Goal: Transaction & Acquisition: Purchase product/service

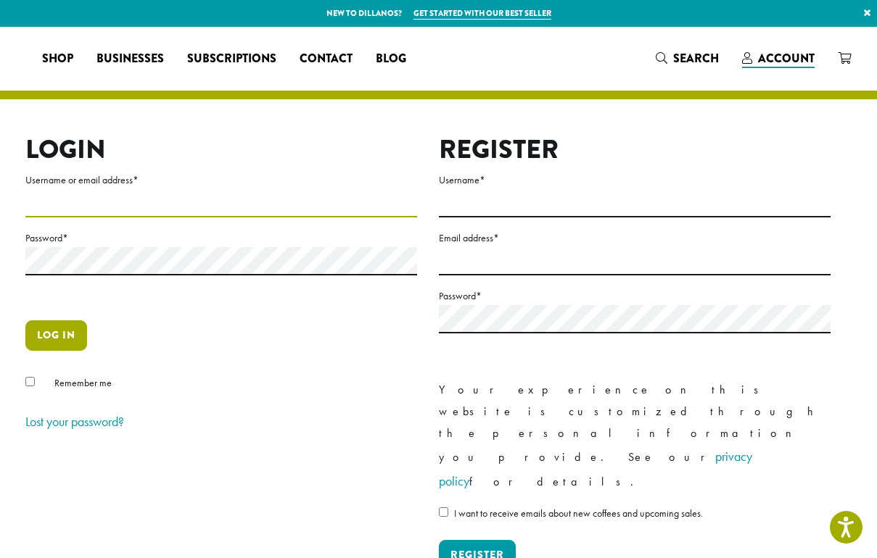
type input "**********"
click at [77, 351] on button "Log in" at bounding box center [56, 335] width 62 height 30
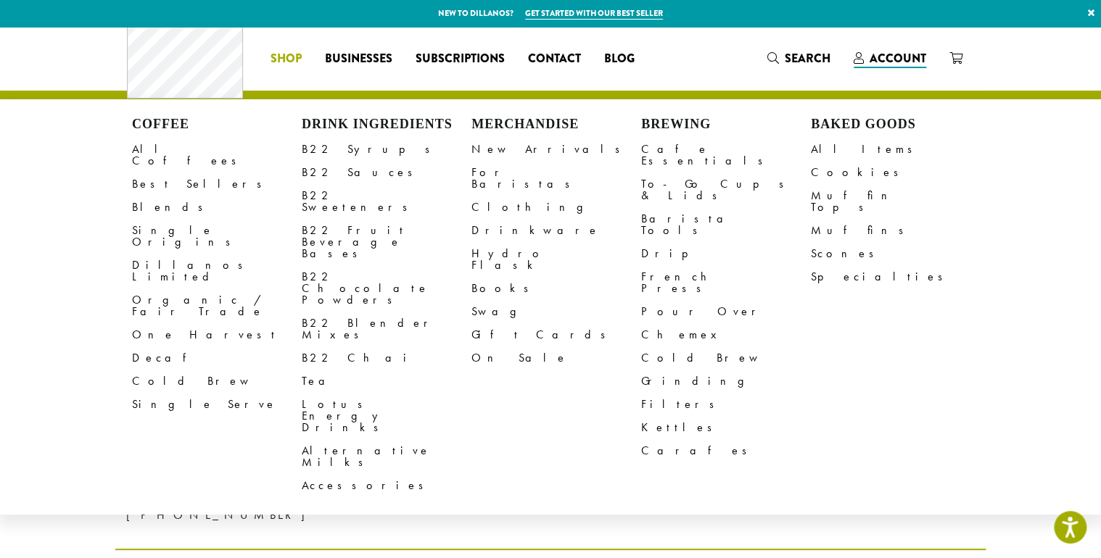
click at [270, 58] on span "Shop" at bounding box center [285, 59] width 31 height 18
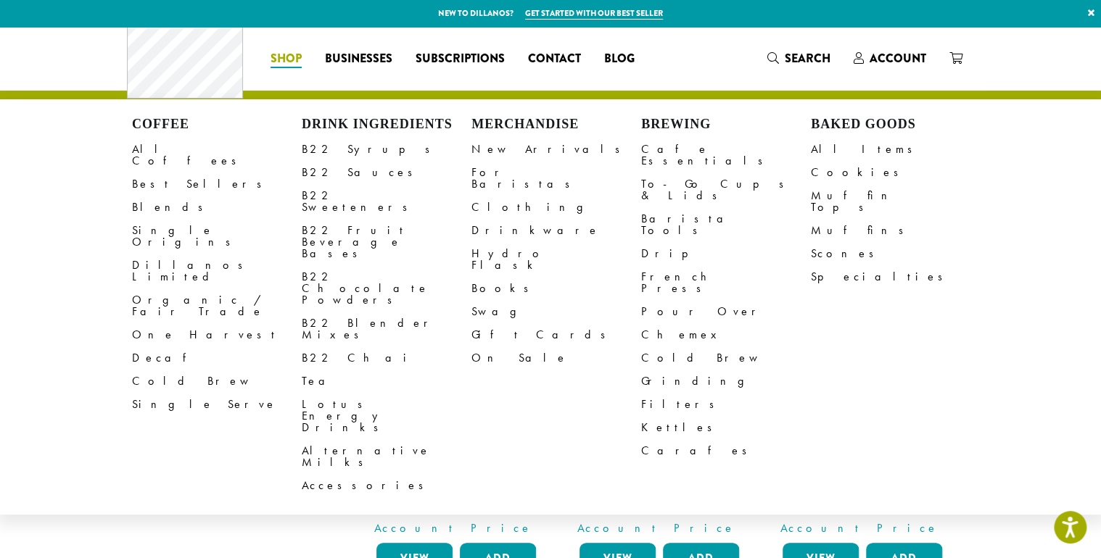
click at [319, 131] on h4 "Drink Ingredients" at bounding box center [387, 125] width 170 height 16
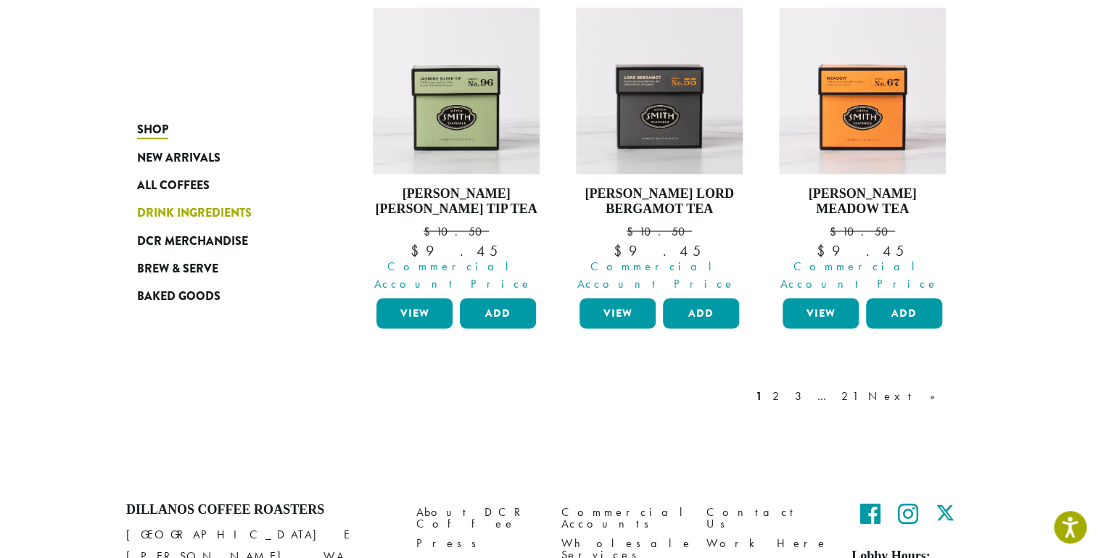
scroll to position [1731, 0]
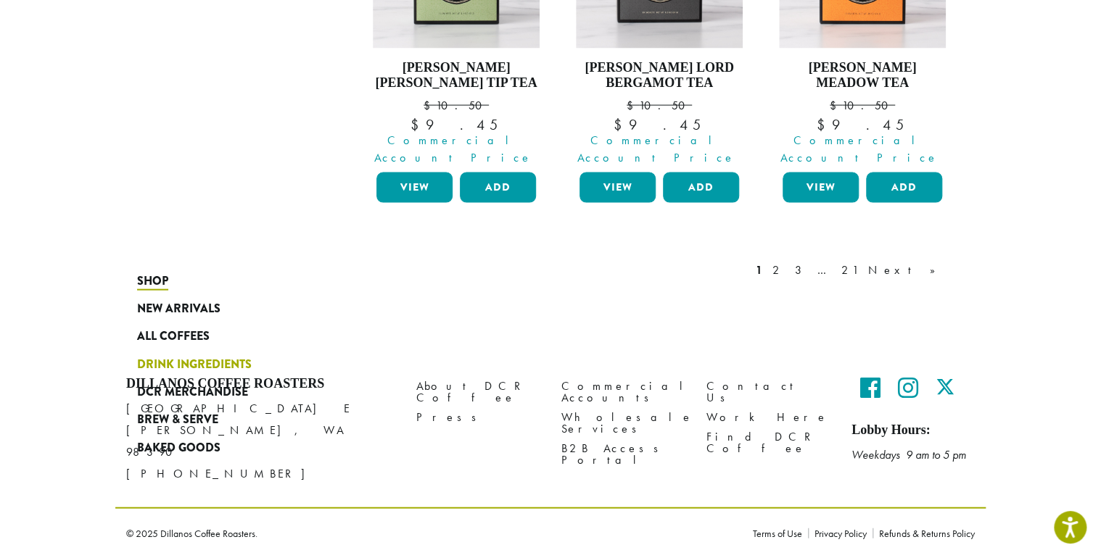
click at [137, 356] on span "Drink Ingredients" at bounding box center [194, 365] width 115 height 18
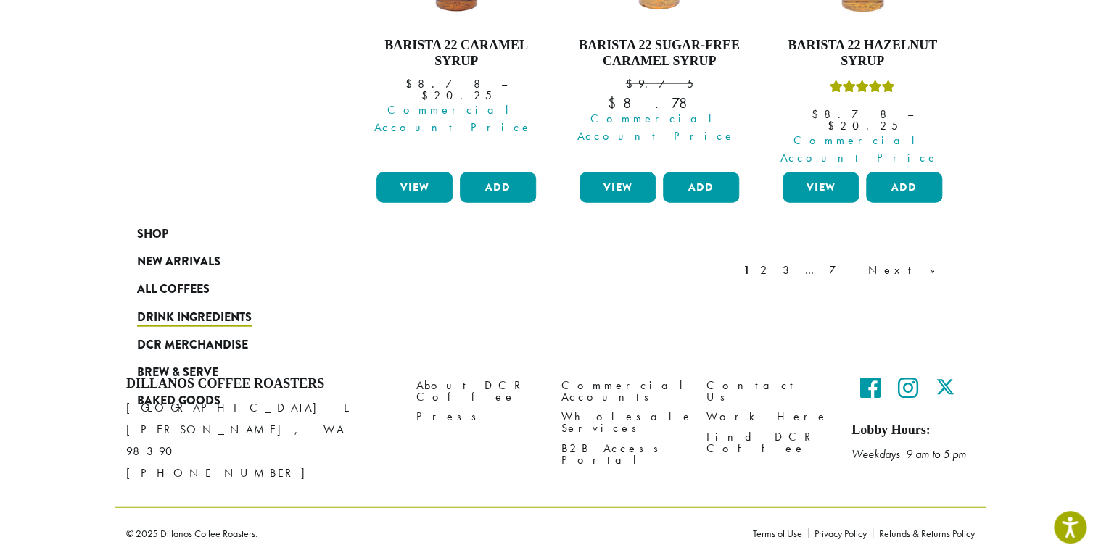
scroll to position [1743, 0]
click at [948, 262] on link "Next »" at bounding box center [906, 270] width 83 height 17
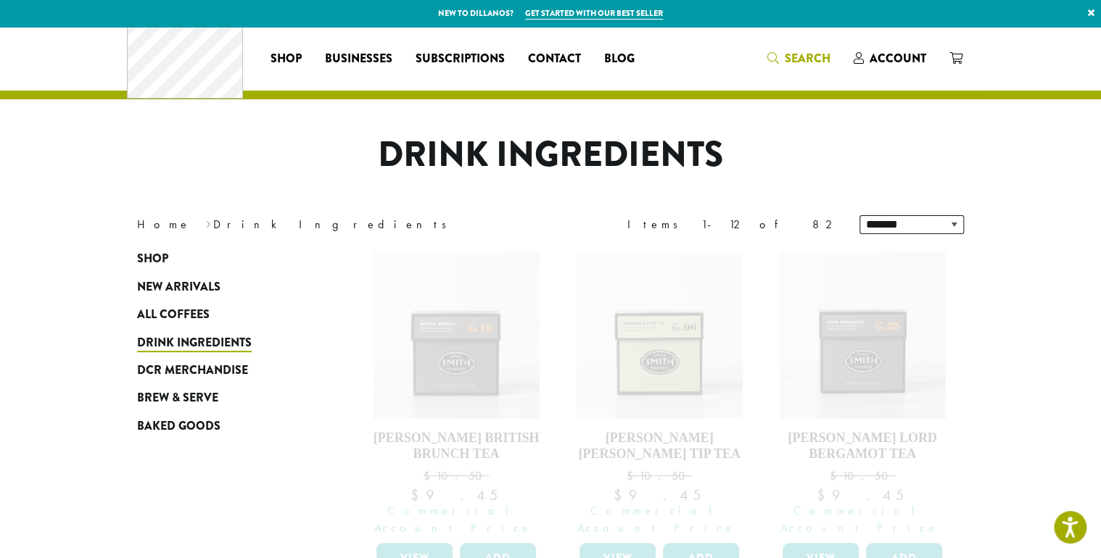
click at [830, 59] on span "Search" at bounding box center [808, 58] width 46 height 17
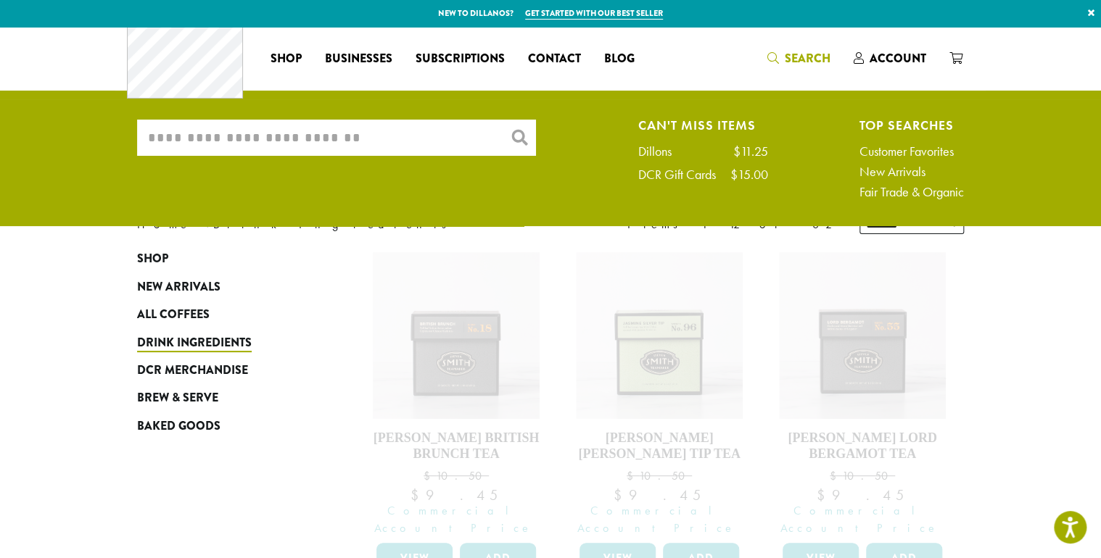
click at [157, 139] on input "What are you searching for?" at bounding box center [336, 138] width 399 height 36
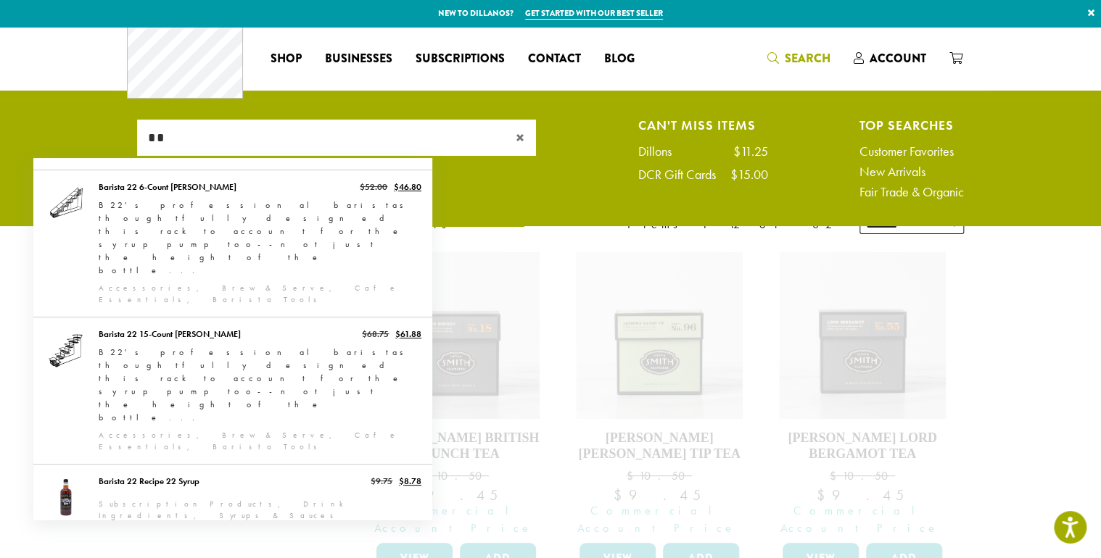
type input "*"
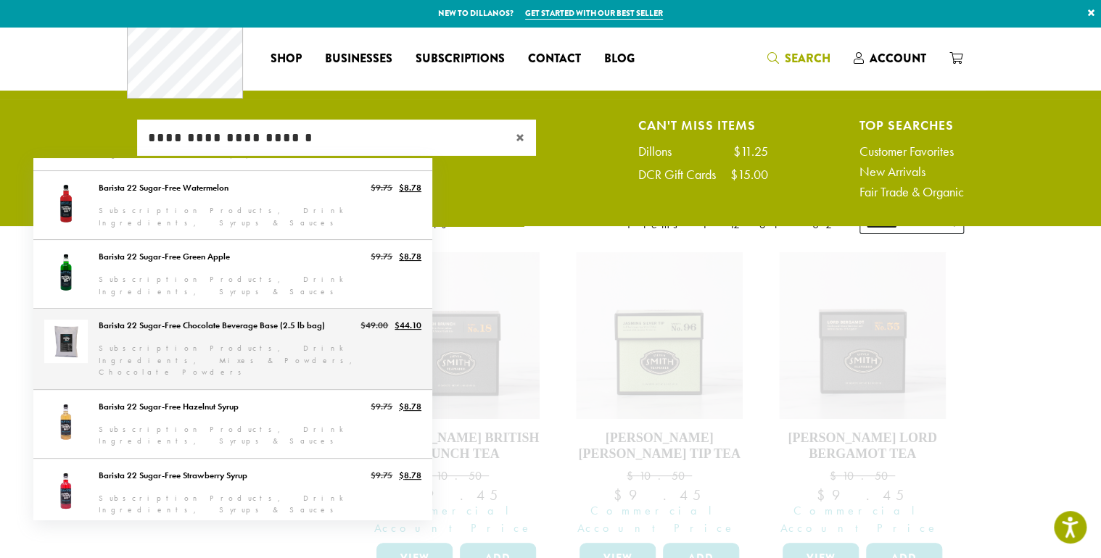
type input "**********"
click at [190, 309] on link "Barista 22 Sugar-Free Chocolate Beverage Base (2.5 lb bag)" at bounding box center [232, 349] width 399 height 80
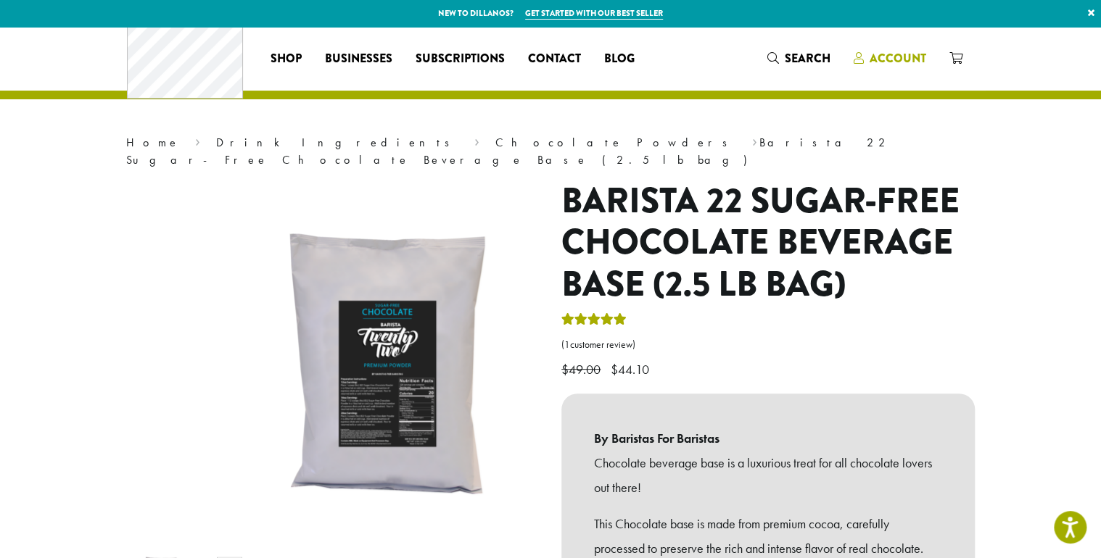
click at [926, 56] on span "Account" at bounding box center [897, 58] width 57 height 17
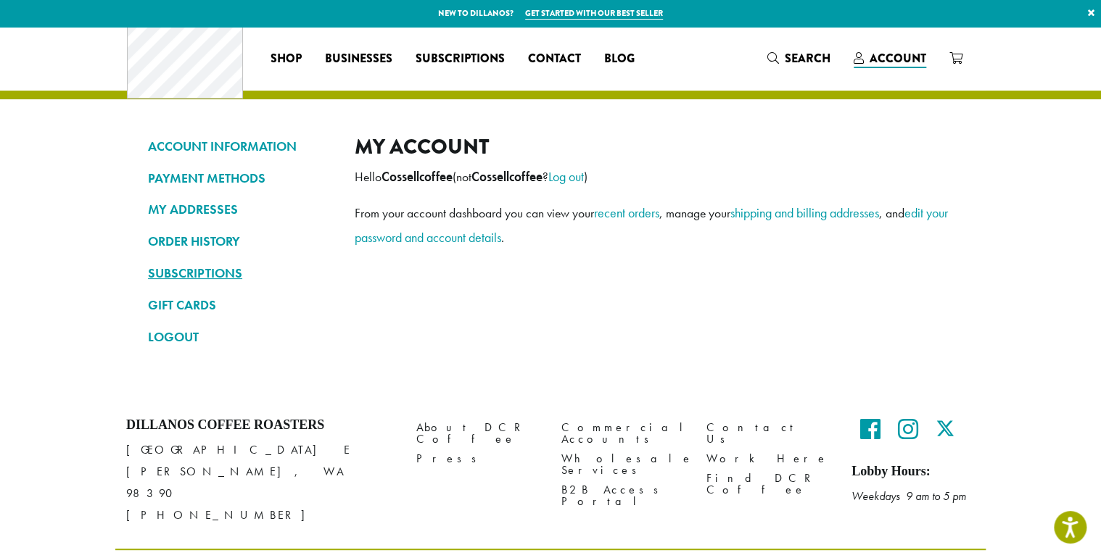
click at [148, 278] on link "SUBSCRIPTIONS" at bounding box center [240, 273] width 185 height 25
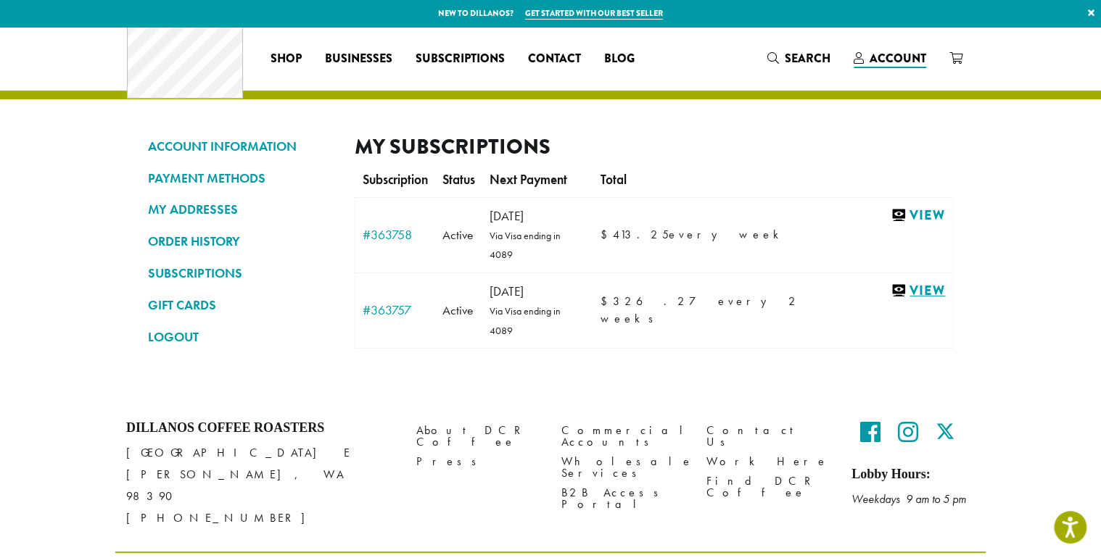
click at [945, 300] on link "View" at bounding box center [917, 291] width 54 height 18
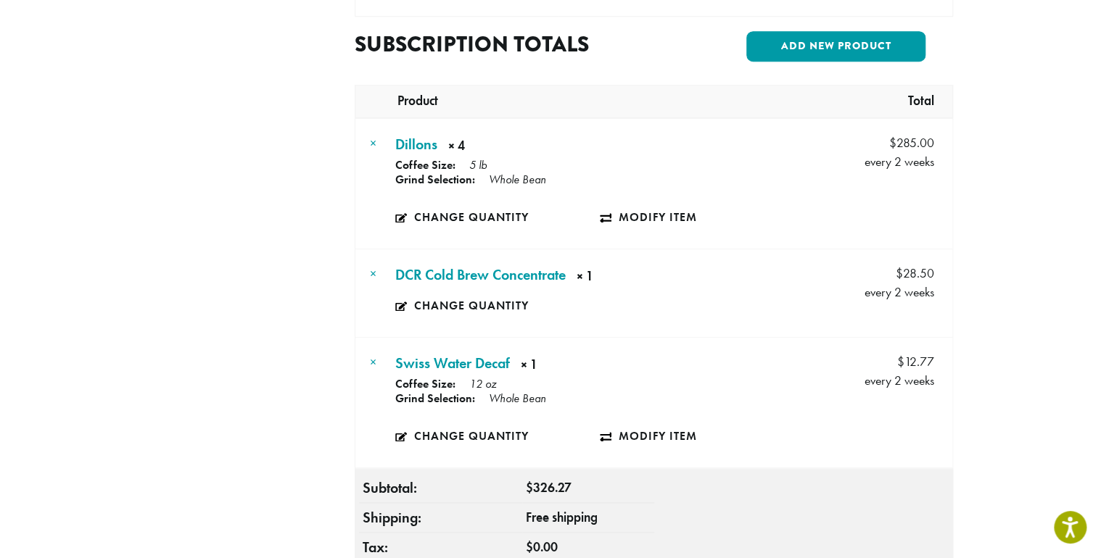
scroll to position [580, 0]
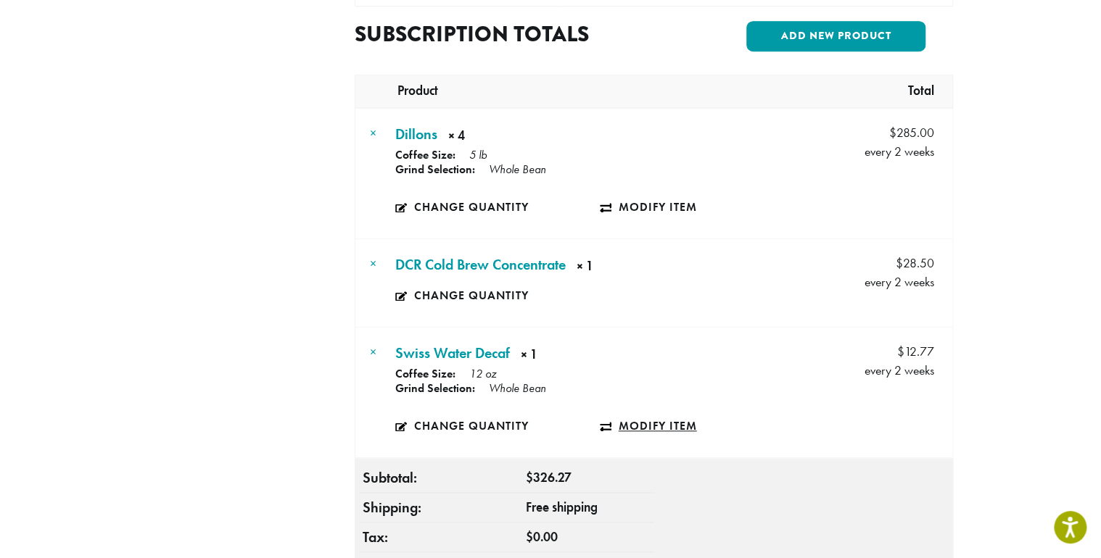
click at [674, 418] on link "Modify item" at bounding box center [702, 426] width 204 height 33
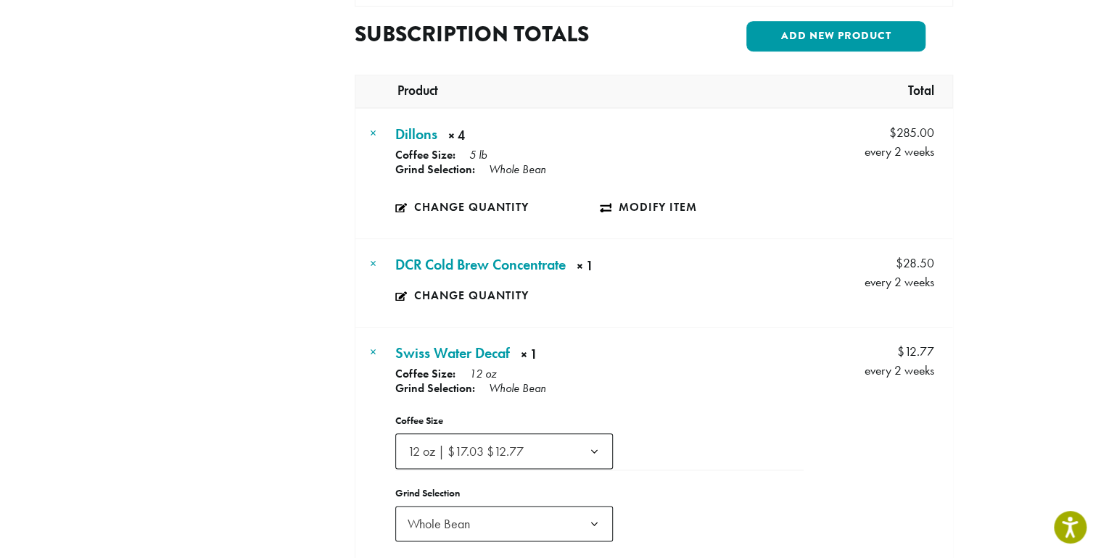
click at [576, 443] on b at bounding box center [594, 452] width 36 height 36
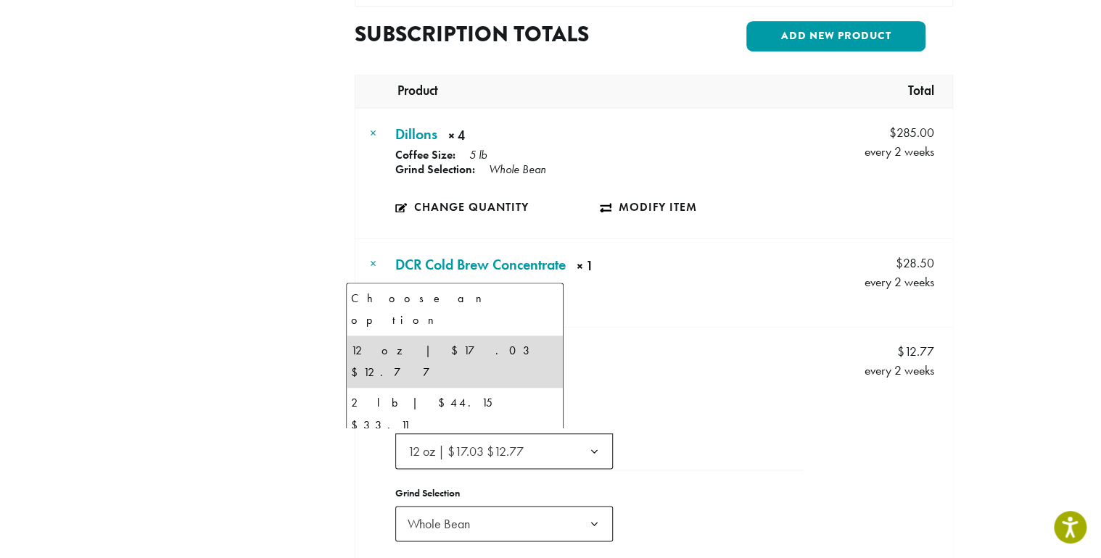
select select "**********"
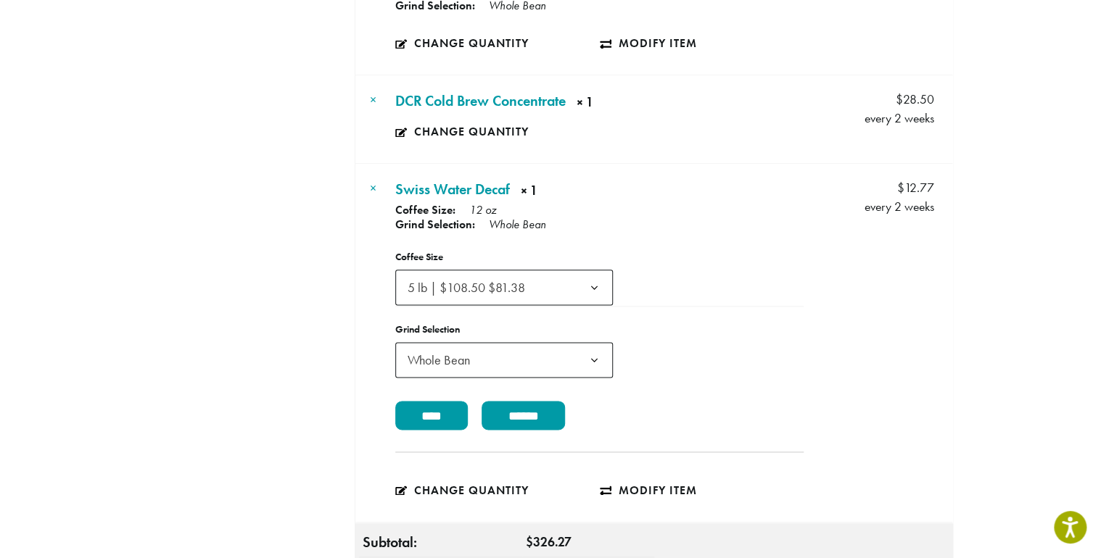
scroll to position [773, 0]
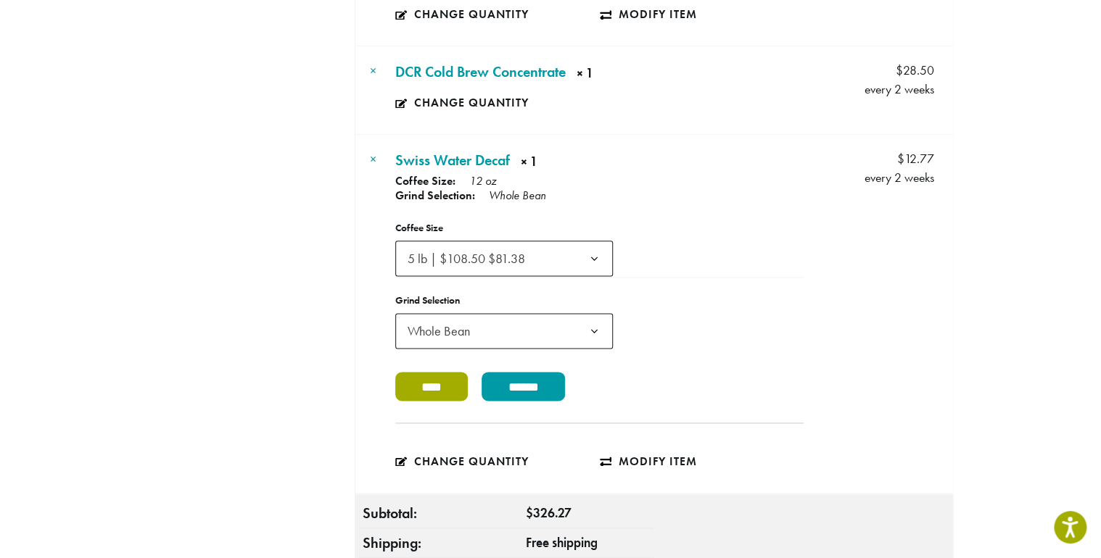
click at [395, 401] on input "****" at bounding box center [431, 386] width 73 height 29
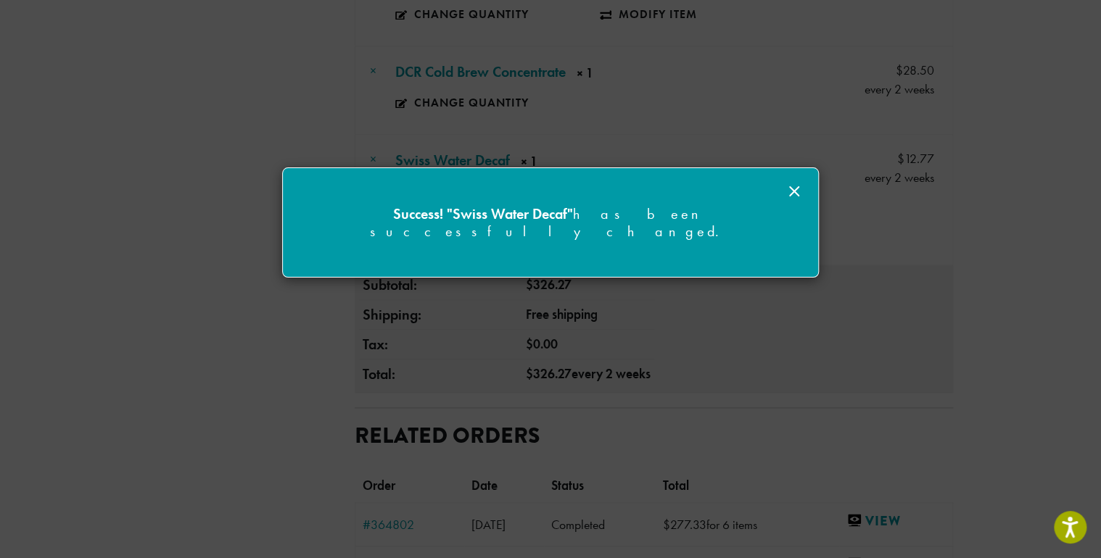
click at [795, 189] on line at bounding box center [794, 191] width 9 height 9
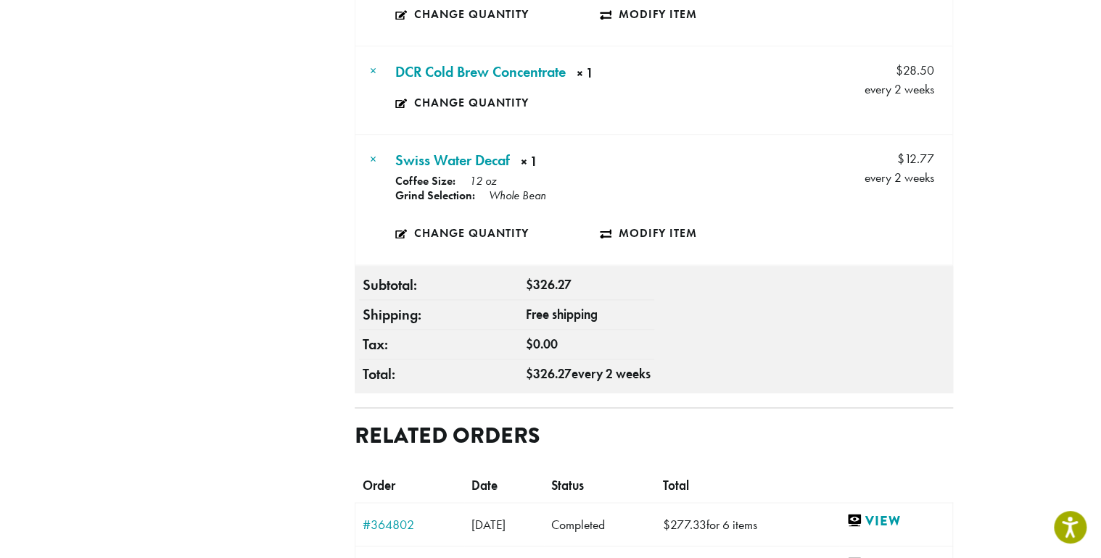
scroll to position [580, 0]
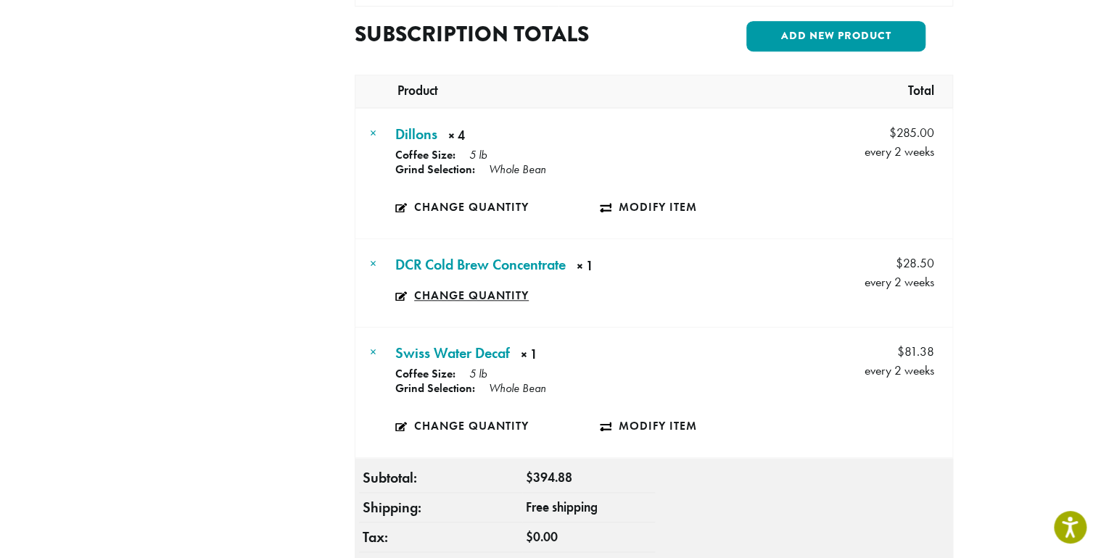
click at [472, 280] on link "Change quantity" at bounding box center [478, 295] width 166 height 33
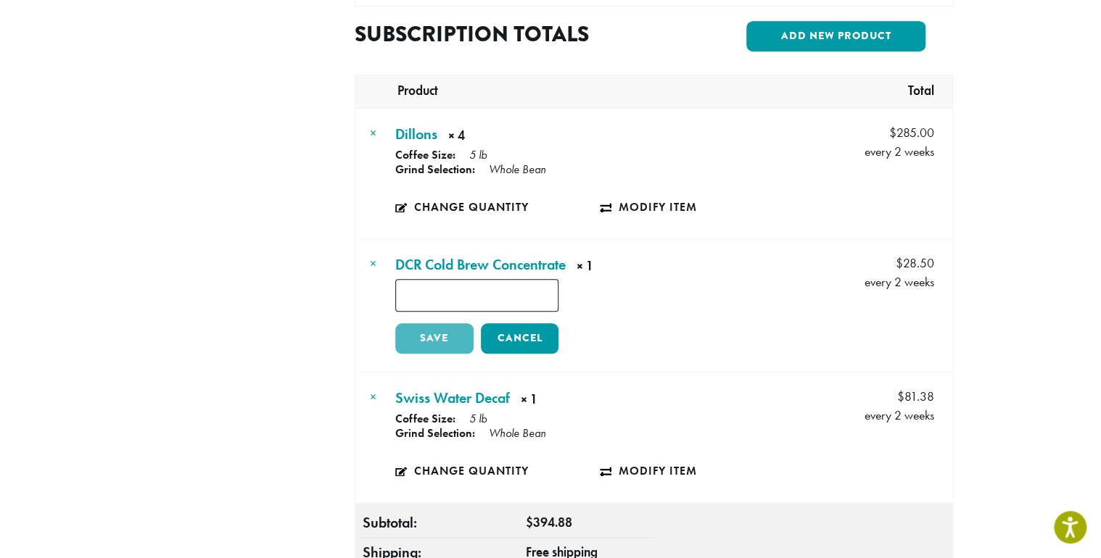
click at [410, 332] on td "DCR Cold Brew Concentrate × 1 × 1 Price: $ 28.50 every 2 weeks * Save Cancel" at bounding box center [599, 305] width 415 height 133
click at [742, 326] on td "DCR Cold Brew Concentrate × 1 × 1 Price: $ 28.50 every 2 weeks * Save Cancel" at bounding box center [599, 305] width 415 height 133
click at [392, 326] on td "DCR Cold Brew Concentrate × 1 × 1 Price: $ 28.50 every 2 weeks * Save Cancel" at bounding box center [599, 305] width 415 height 133
click at [806, 320] on tr "× DCR Cold Brew Concentrate × 1 × 1 Price: $ 28.50 every 2 weeks * Save Cancel …" at bounding box center [653, 305] width 597 height 133
click at [719, 149] on li "Coffee Size: 5 lb" at bounding box center [599, 155] width 408 height 12
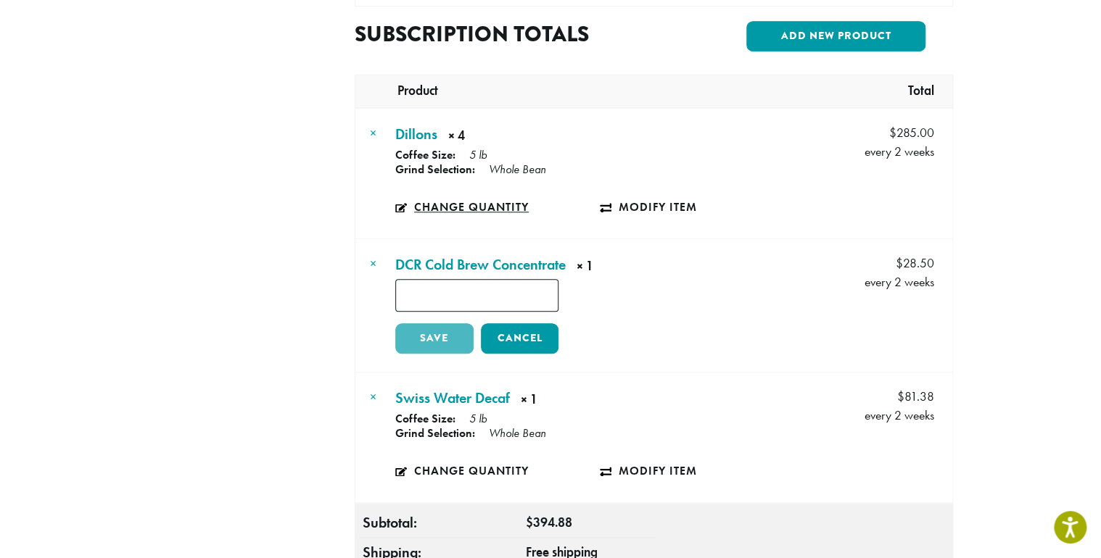
click at [405, 191] on link "Change quantity" at bounding box center [497, 207] width 204 height 33
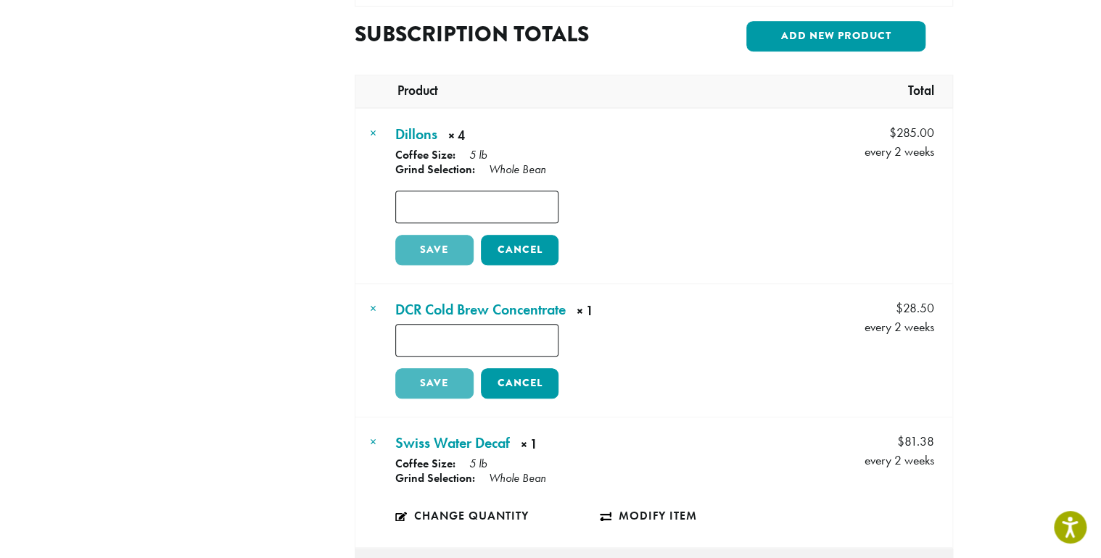
click at [443, 194] on input "*" at bounding box center [476, 207] width 163 height 33
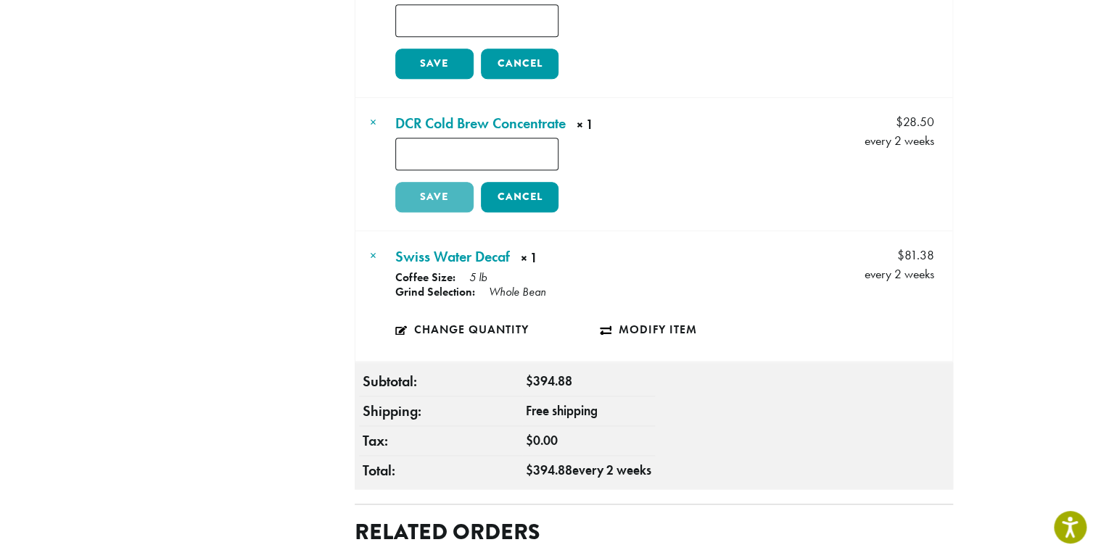
scroll to position [773, 0]
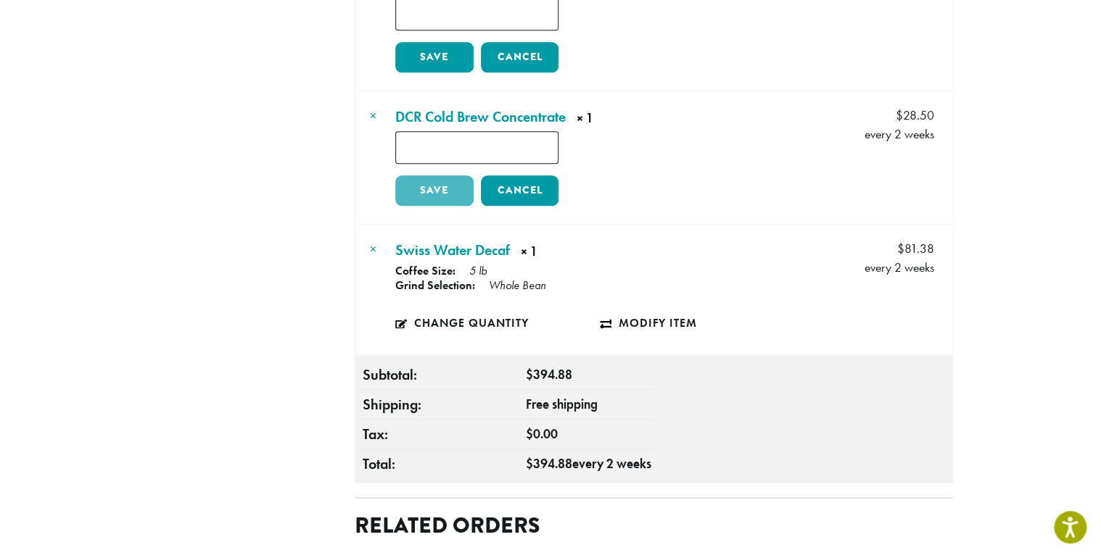
type input "*"
click at [394, 181] on td "DCR Cold Brew Concentrate × 1 × 1 Price: $ 28.50 every 2 weeks * Save Cancel" at bounding box center [599, 157] width 415 height 133
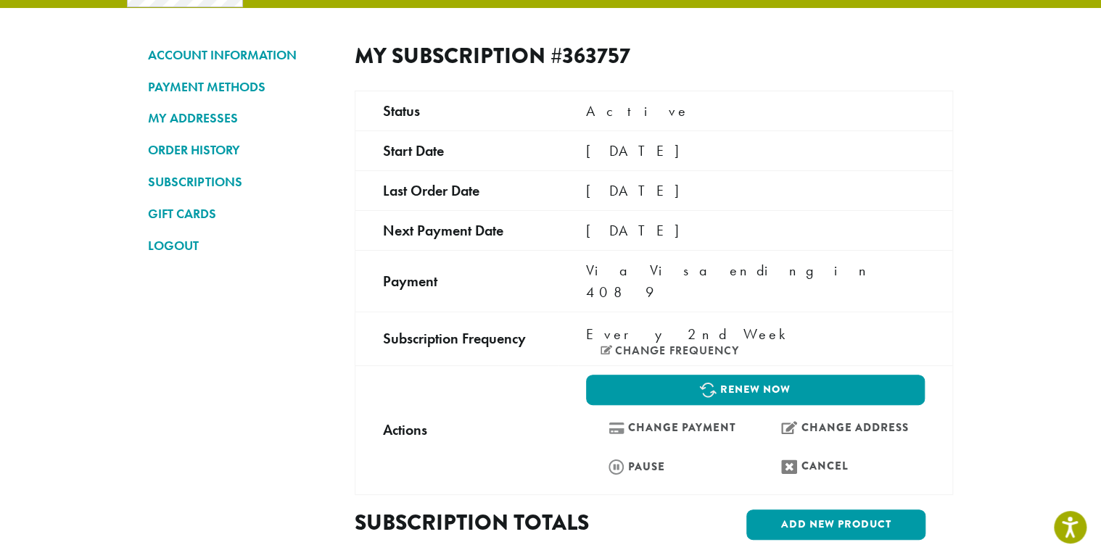
scroll to position [0, 0]
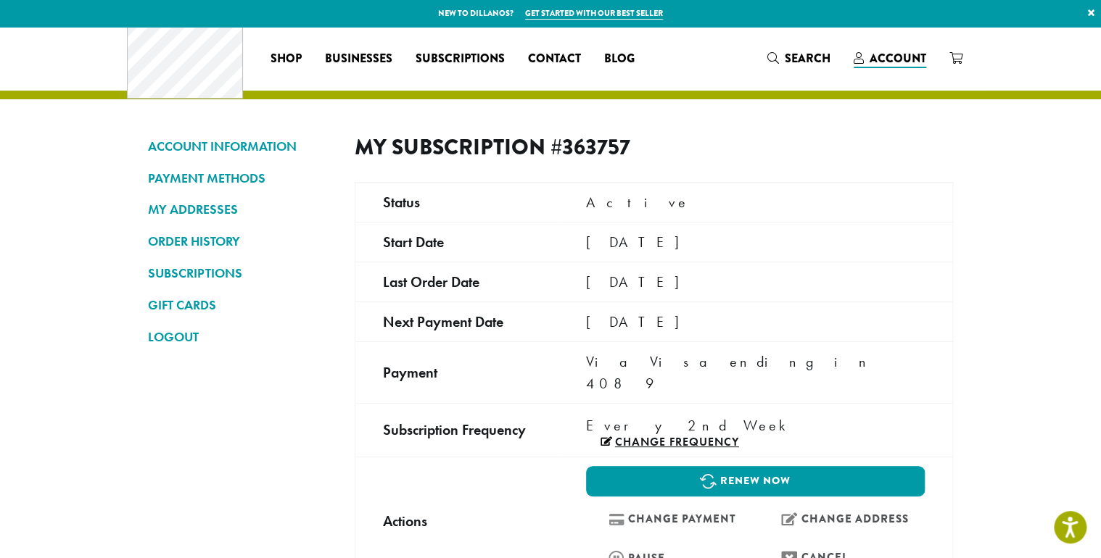
click at [727, 436] on link "Change frequency" at bounding box center [669, 442] width 138 height 12
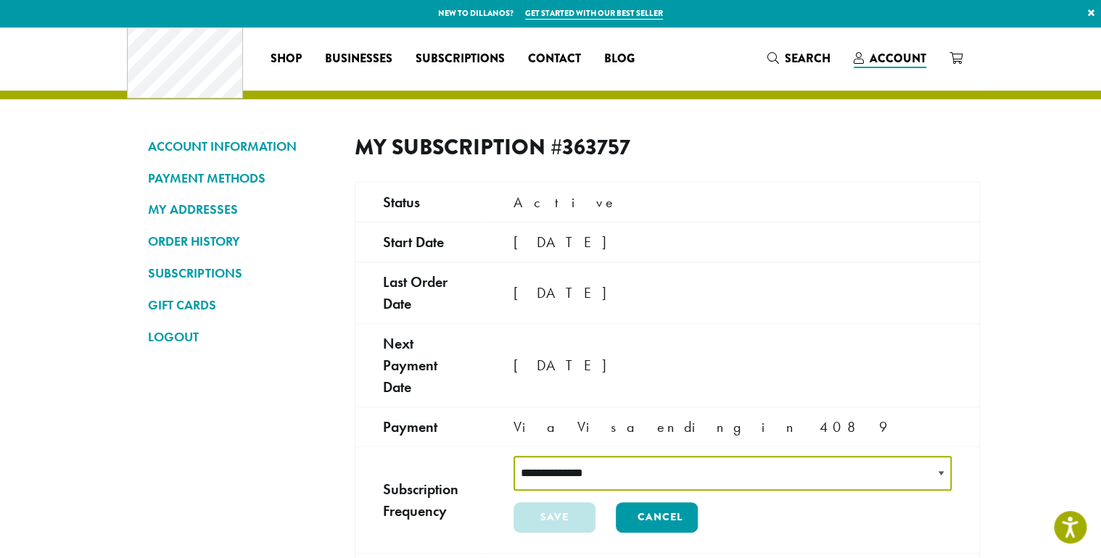
click at [696, 456] on select "**********" at bounding box center [732, 474] width 438 height 36
select select "******"
click at [587, 456] on select "**********" at bounding box center [732, 474] width 438 height 36
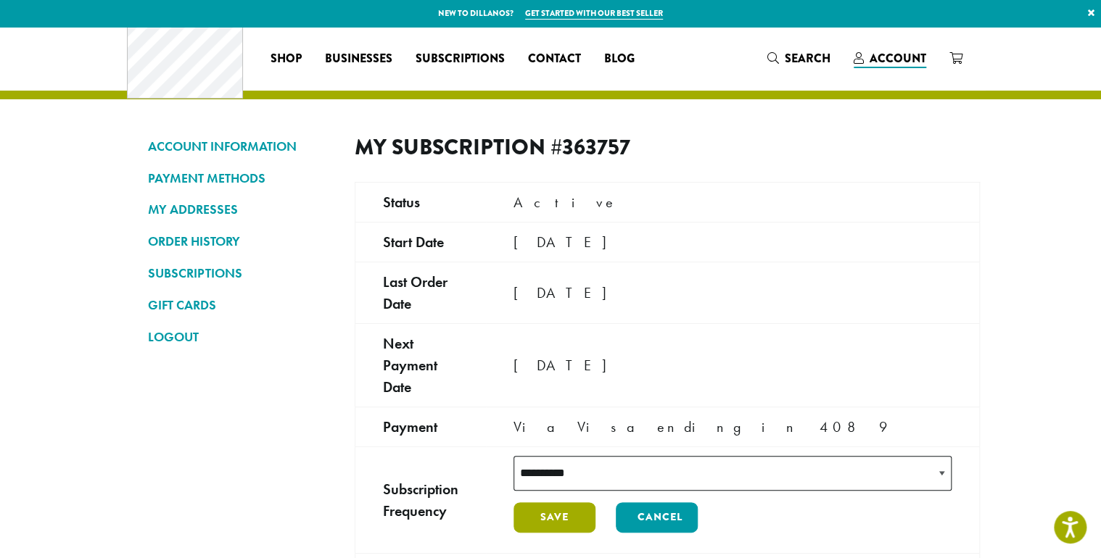
click at [595, 502] on button "Save" at bounding box center [554, 517] width 82 height 30
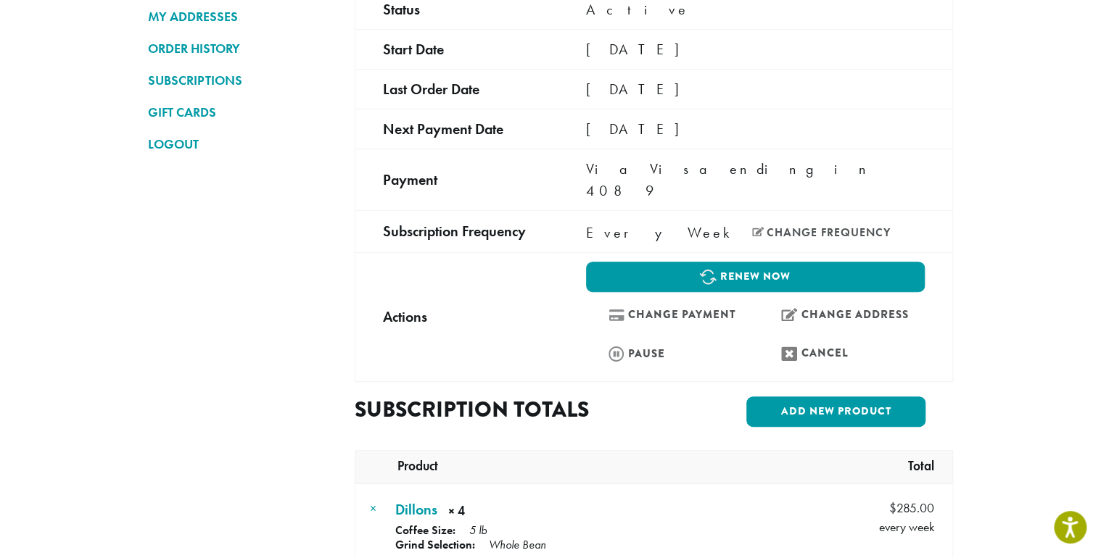
scroll to position [386, 0]
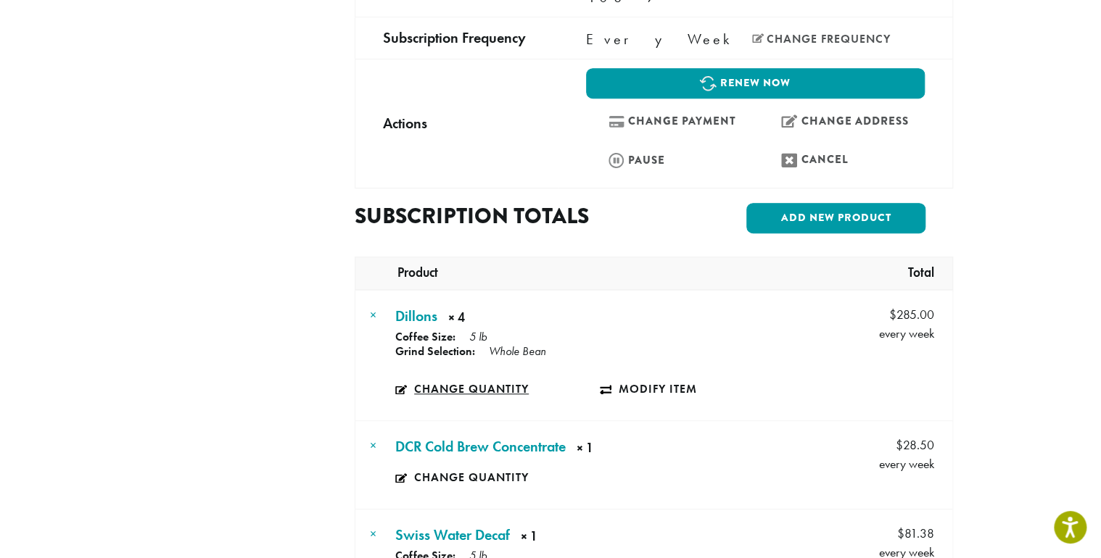
click at [436, 385] on link "Change quantity" at bounding box center [497, 389] width 204 height 33
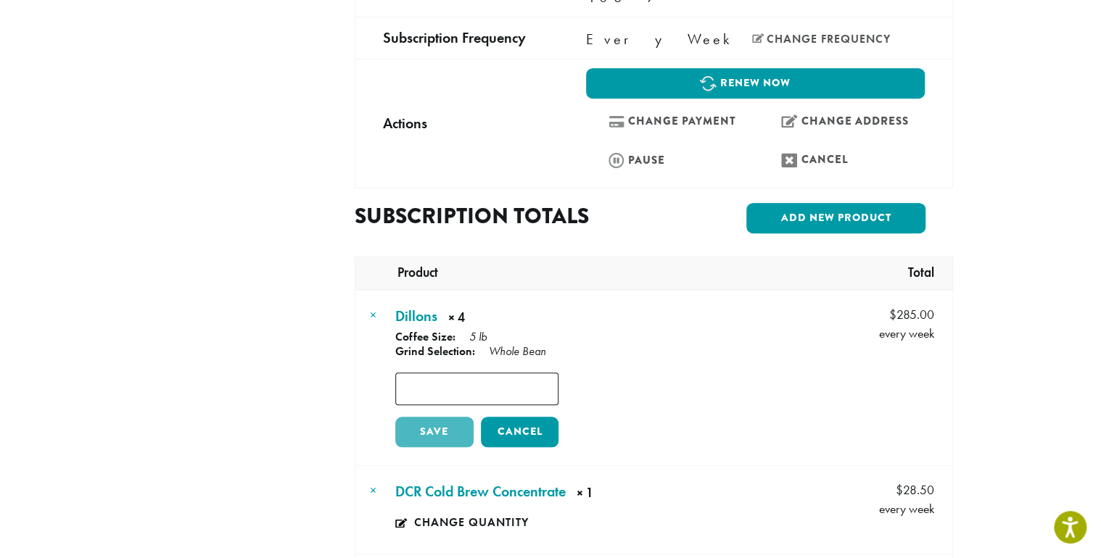
type input "*"
click at [520, 381] on input "*" at bounding box center [476, 389] width 163 height 33
click at [404, 433] on link "Save" at bounding box center [434, 432] width 78 height 30
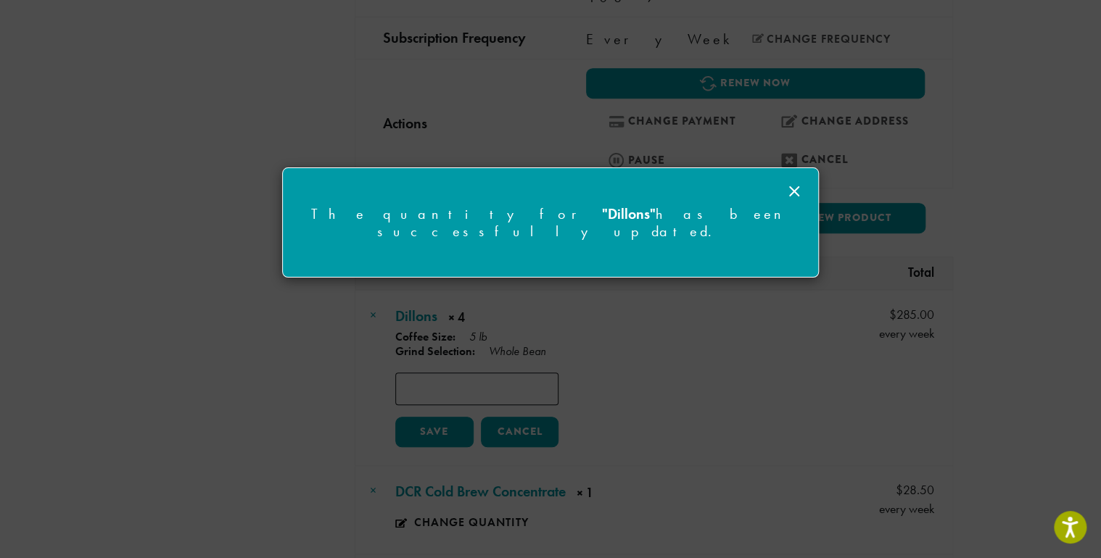
click at [795, 189] on icon at bounding box center [793, 191] width 17 height 17
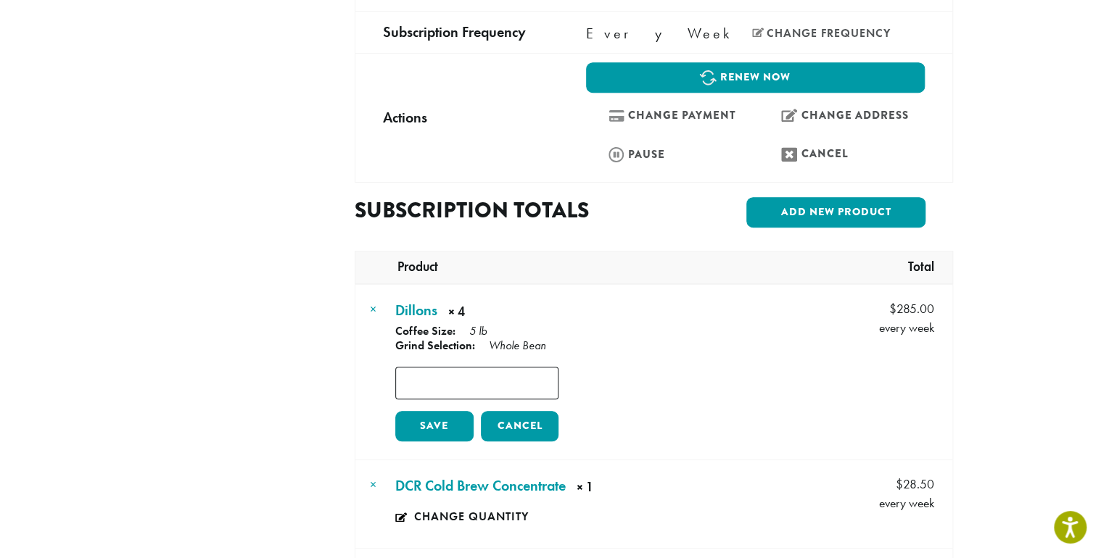
scroll to position [580, 0]
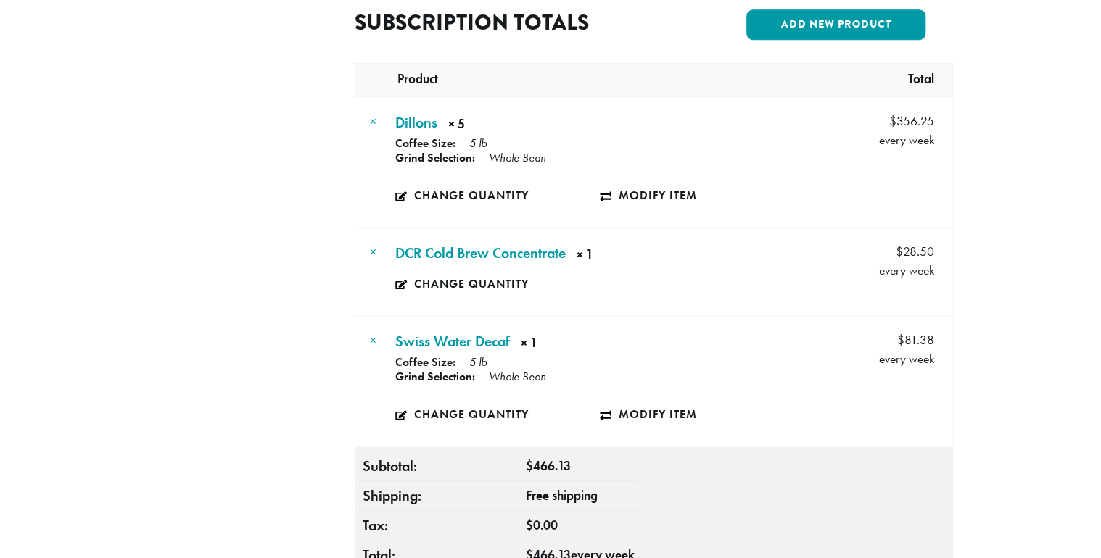
scroll to position [580, 0]
click at [370, 254] on link "×" at bounding box center [373, 252] width 7 height 17
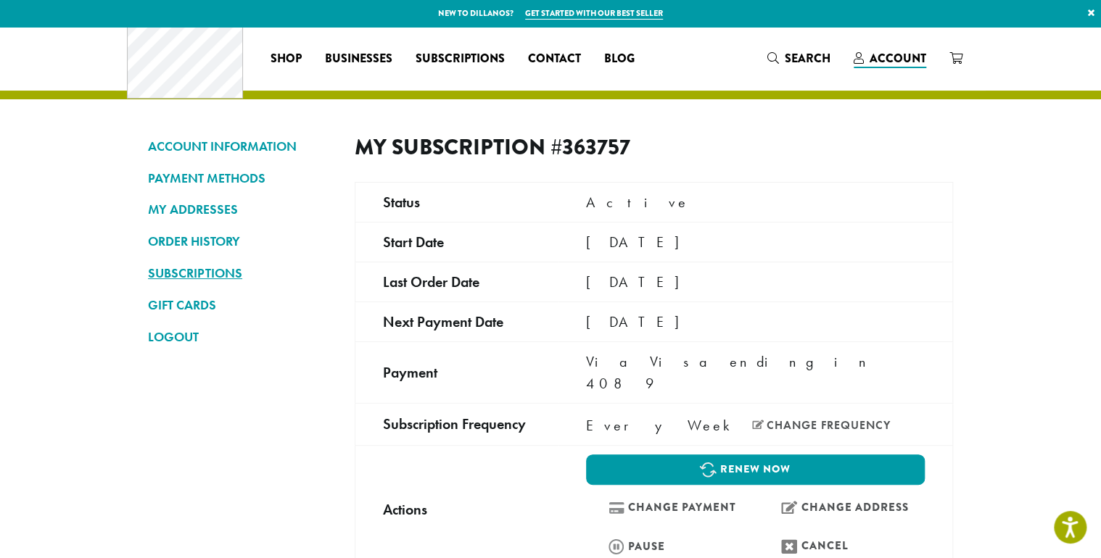
click at [148, 278] on link "SUBSCRIPTIONS" at bounding box center [240, 273] width 185 height 25
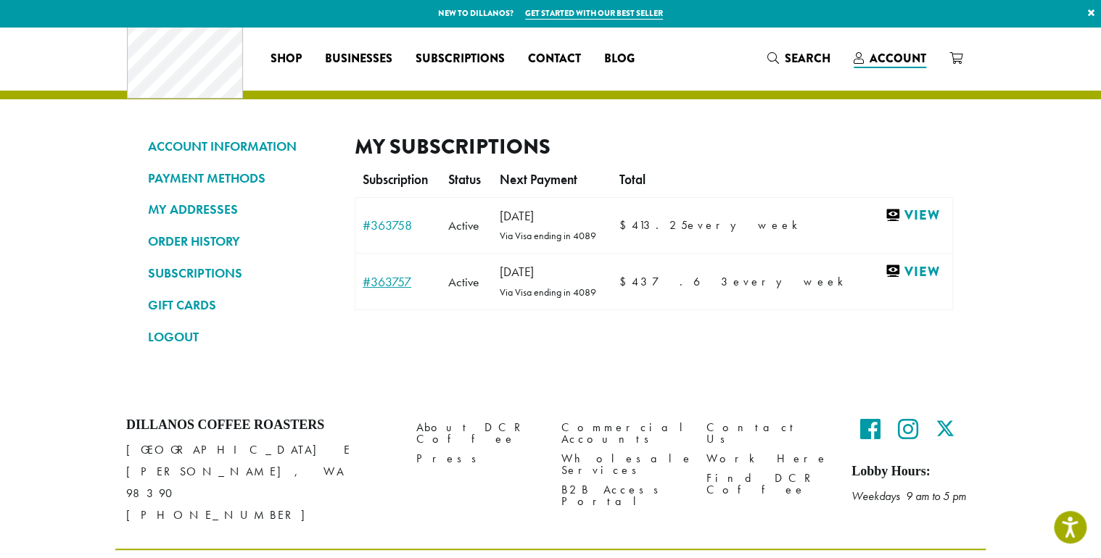
click at [363, 289] on link "#363757" at bounding box center [398, 282] width 71 height 13
click at [363, 232] on link "#363758" at bounding box center [398, 225] width 71 height 13
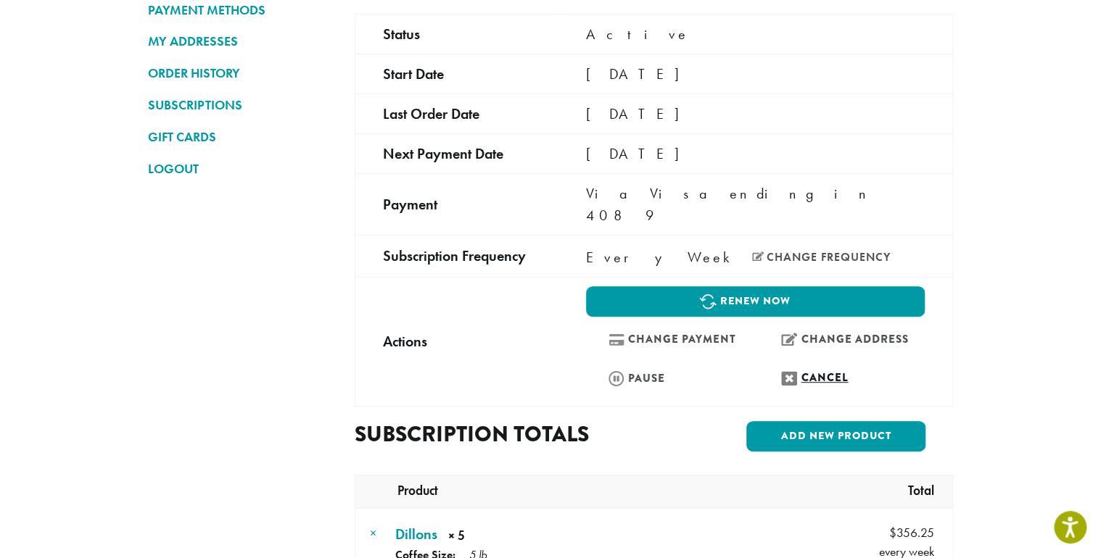
scroll to position [193, 0]
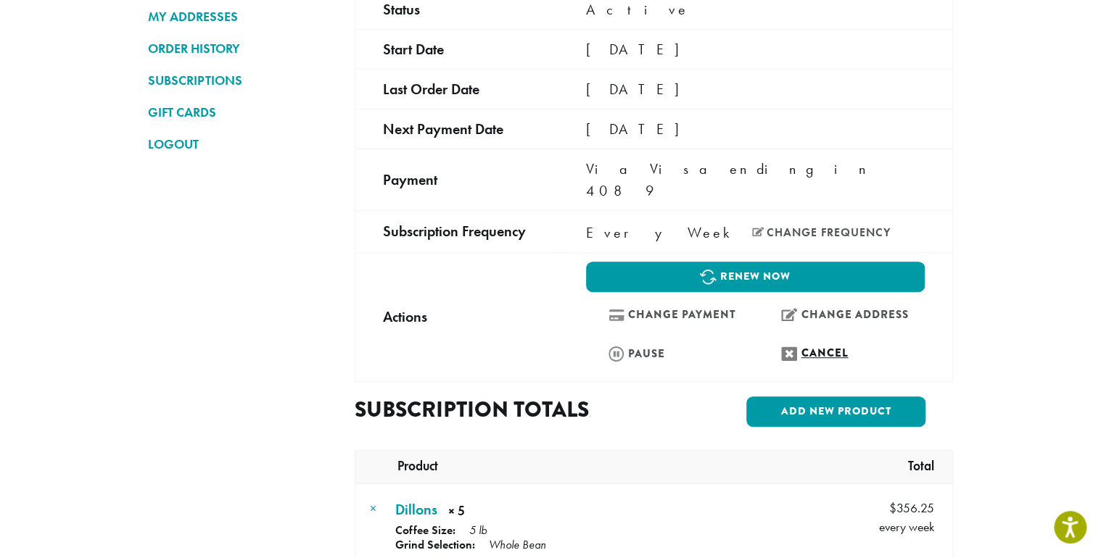
click at [864, 344] on link "Cancel" at bounding box center [841, 353] width 166 height 31
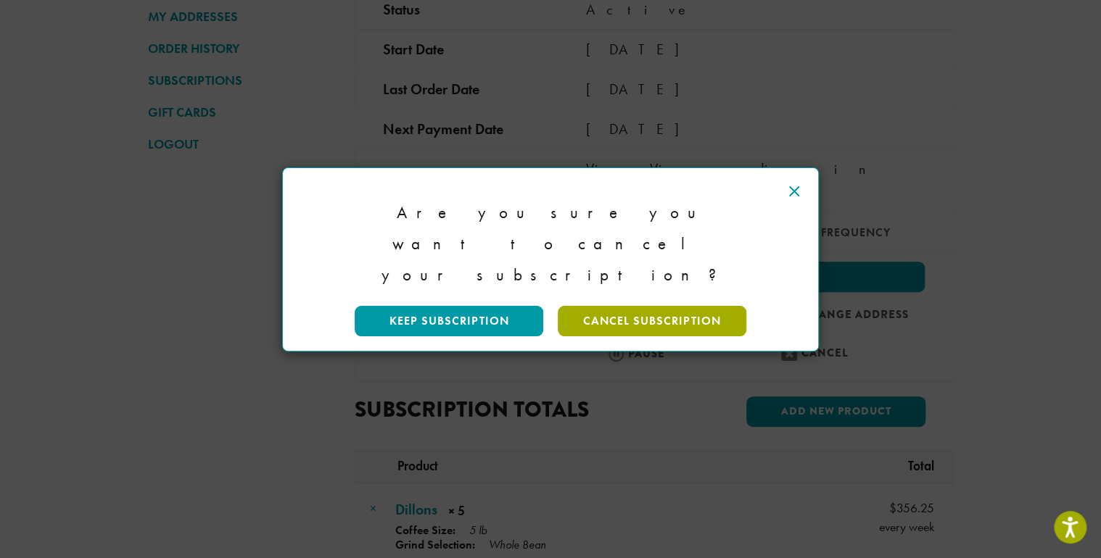
click at [618, 306] on link "Cancel Subscription" at bounding box center [652, 321] width 189 height 30
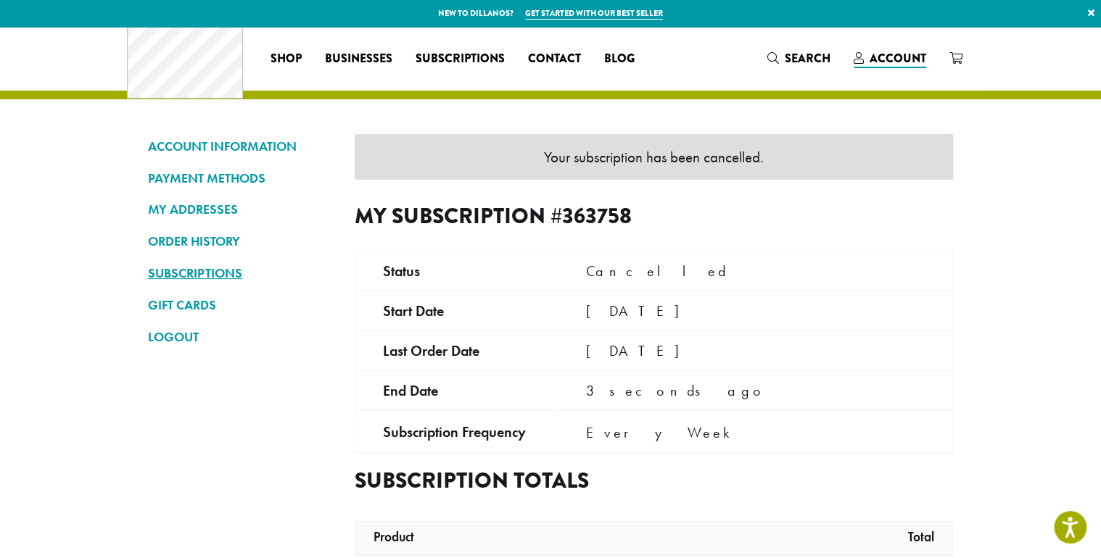
click at [148, 286] on link "SUBSCRIPTIONS" at bounding box center [240, 273] width 185 height 25
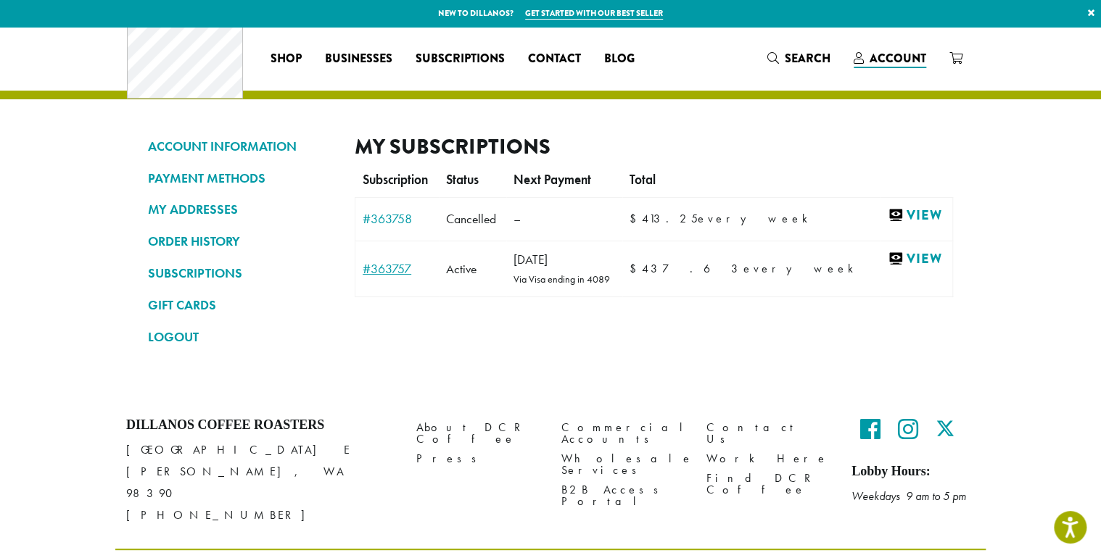
click at [363, 276] on link "#363757" at bounding box center [397, 268] width 69 height 13
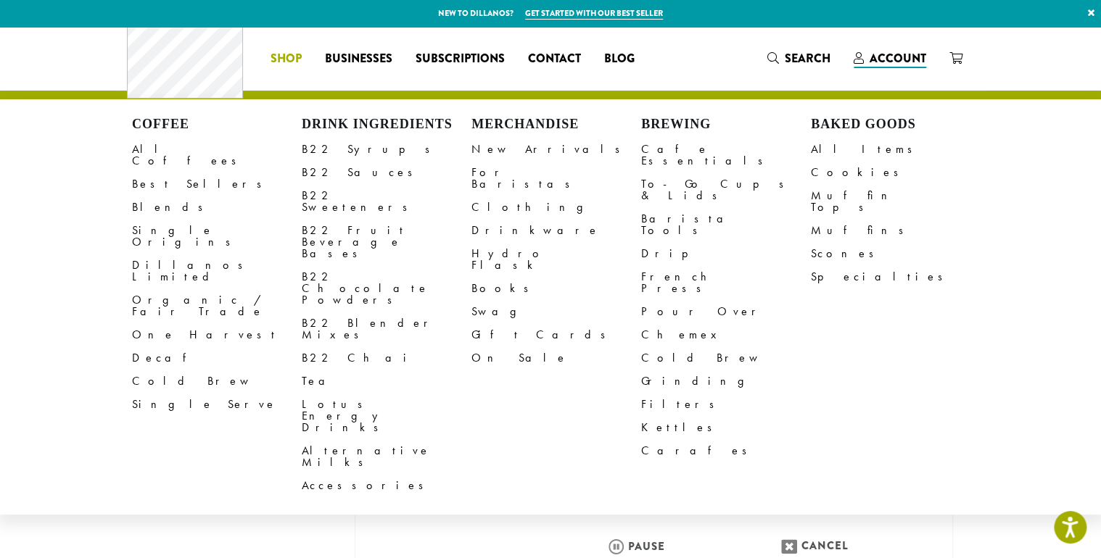
click at [270, 61] on span "Shop" at bounding box center [285, 59] width 31 height 18
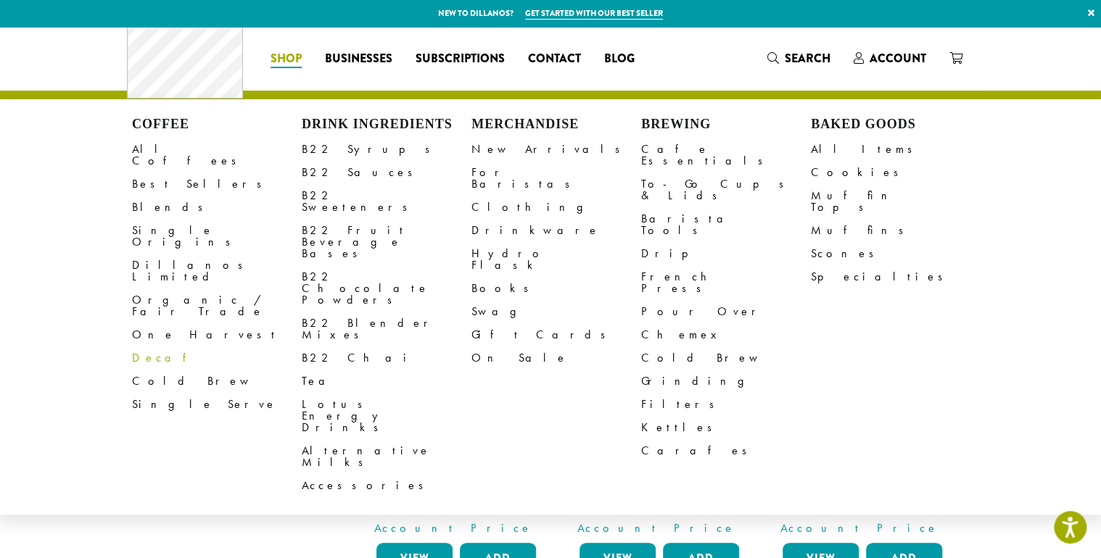
click at [132, 357] on link "Decaf" at bounding box center [217, 358] width 170 height 23
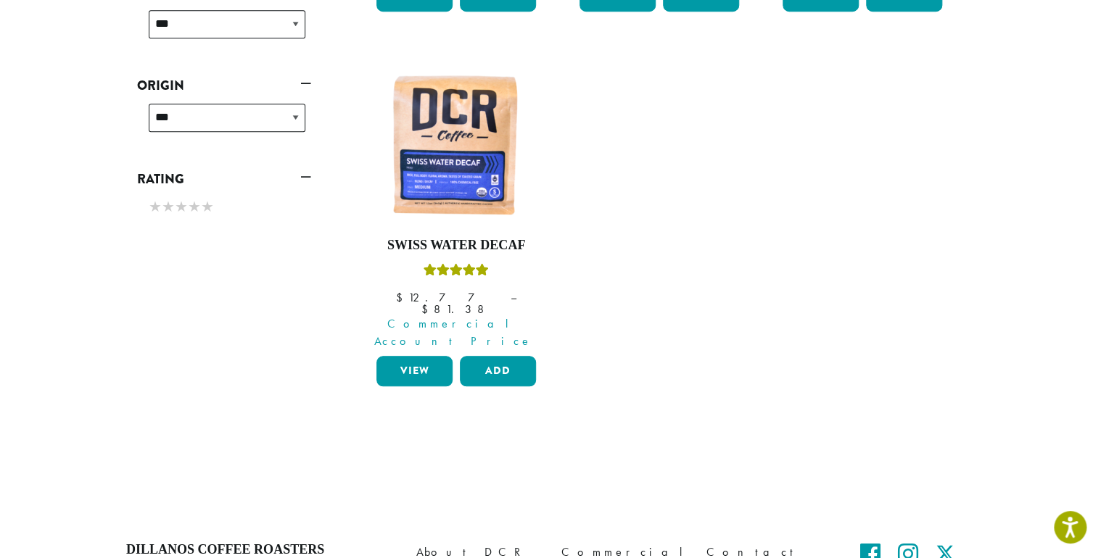
scroll to position [580, 0]
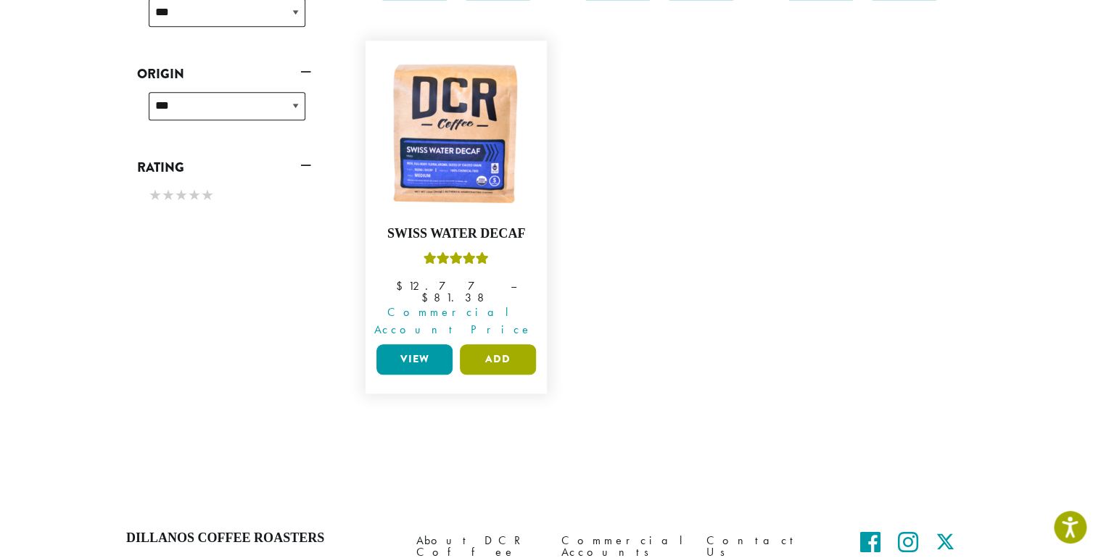
click at [479, 375] on button "Add" at bounding box center [498, 359] width 76 height 30
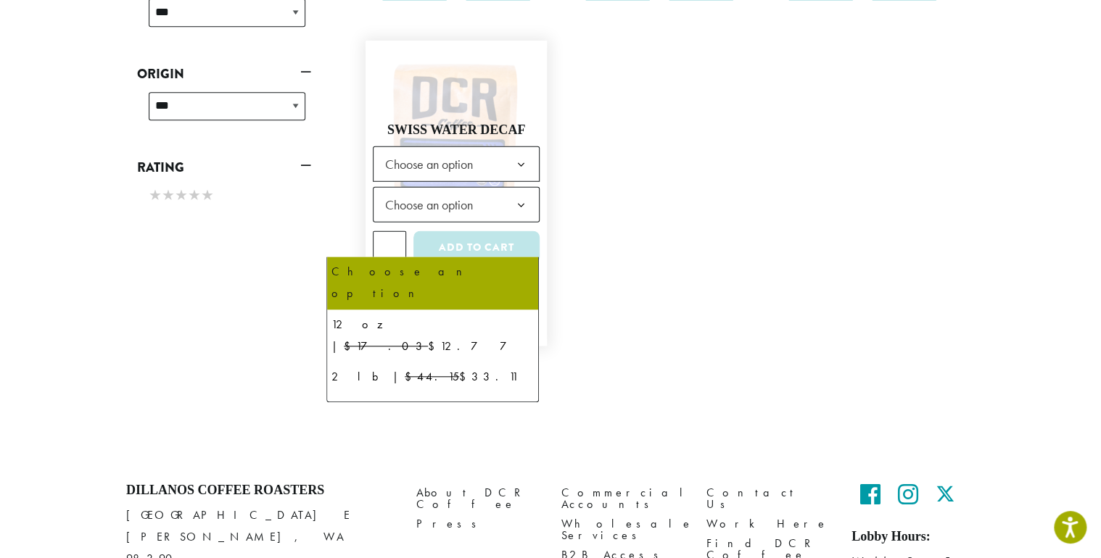
click at [523, 183] on b at bounding box center [521, 165] width 36 height 36
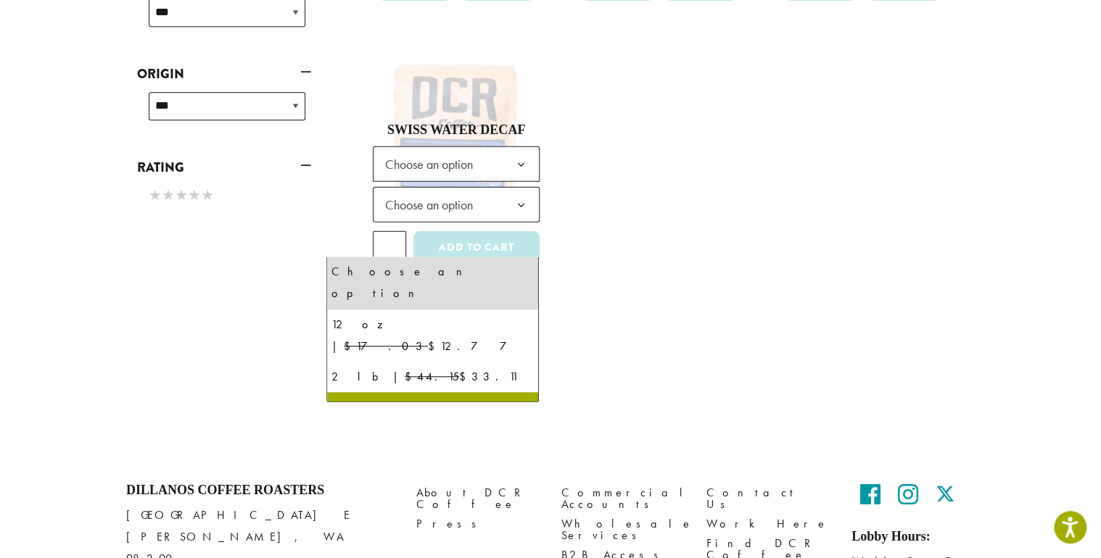
select select "**********"
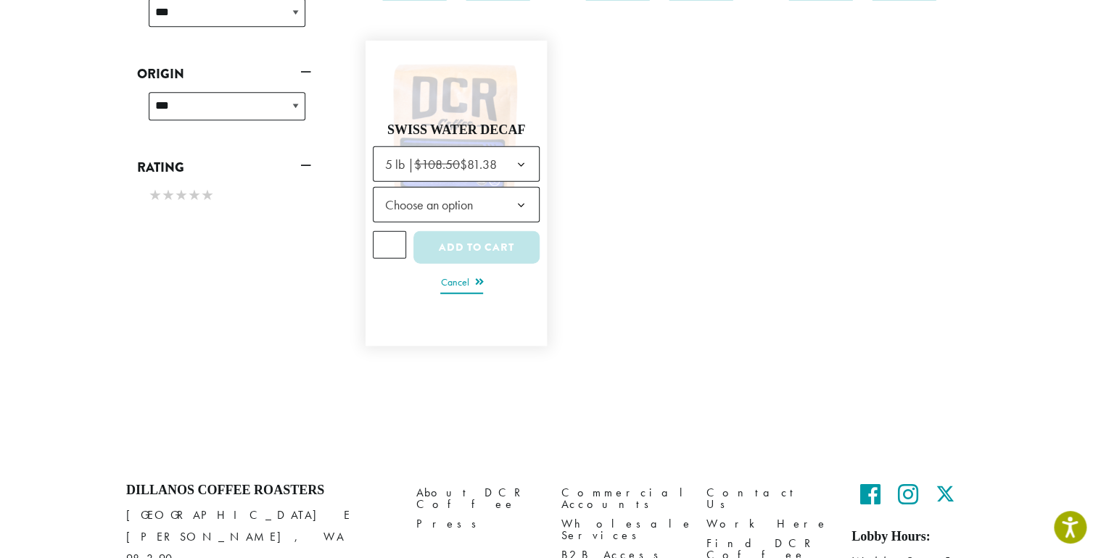
click at [445, 294] on link "Cancel" at bounding box center [461, 283] width 43 height 20
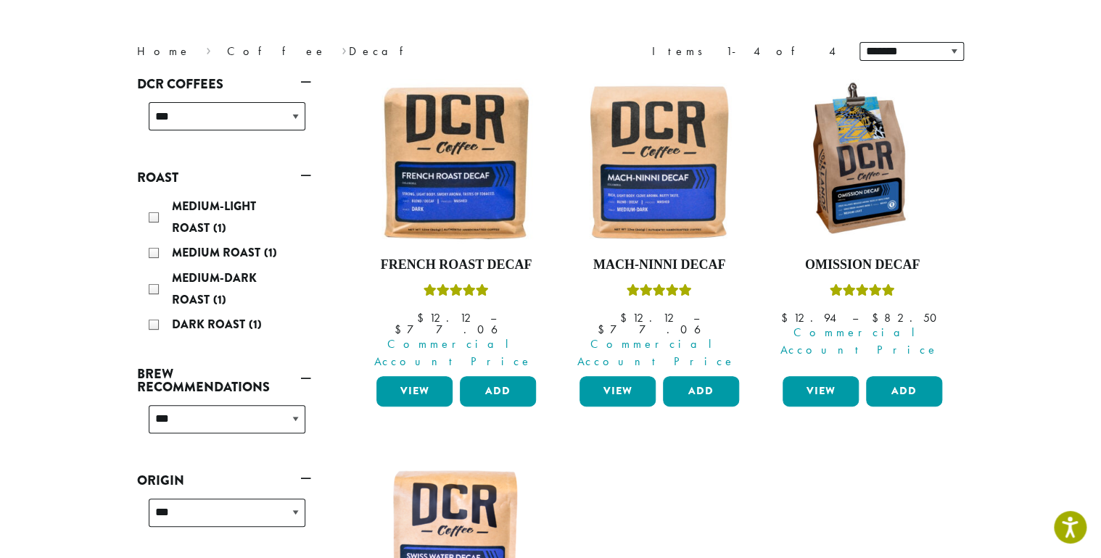
scroll to position [0, 0]
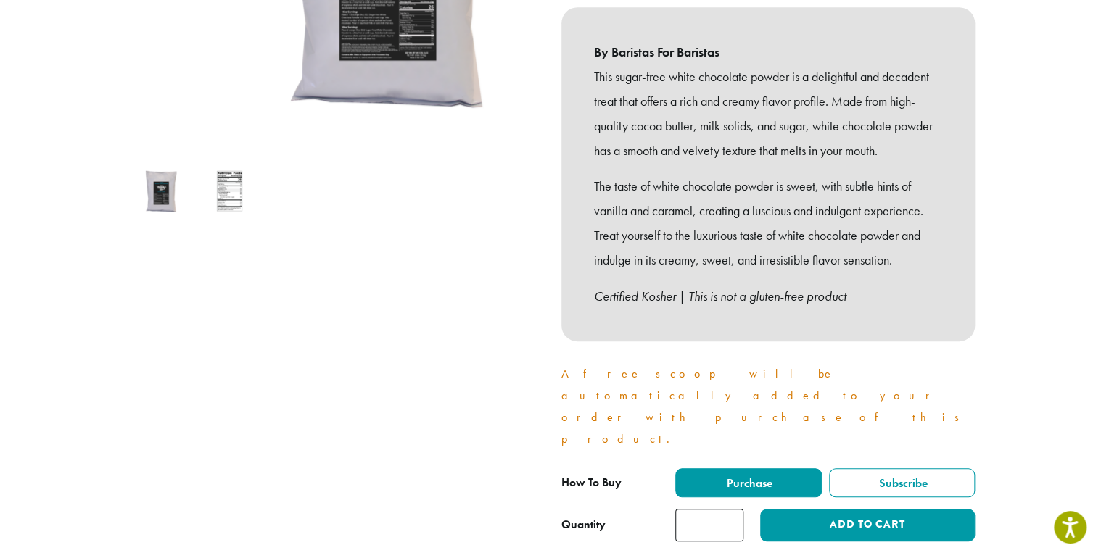
scroll to position [580, 0]
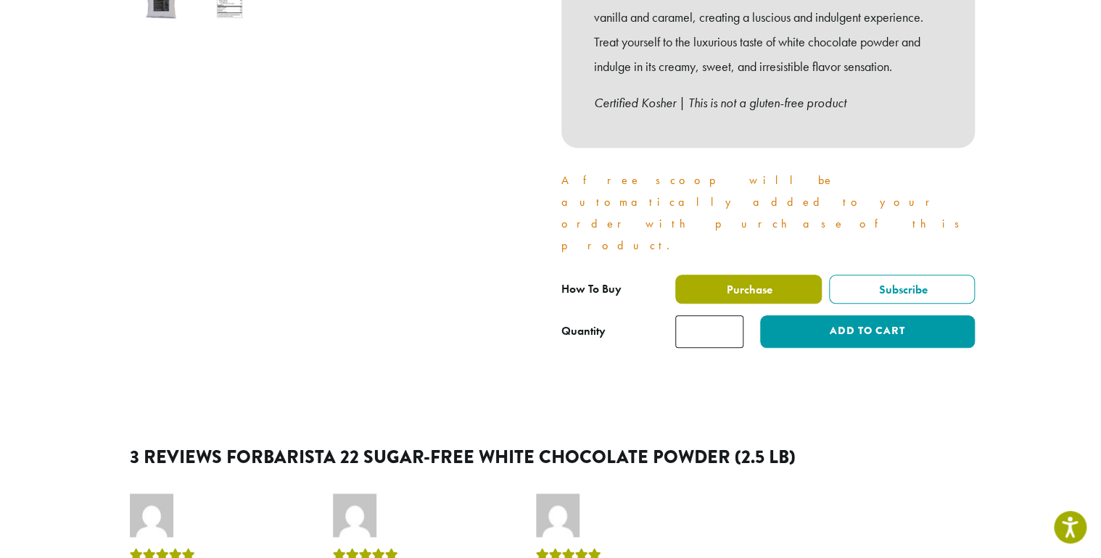
click at [800, 275] on label "Purchase" at bounding box center [748, 289] width 146 height 29
click at [820, 275] on label "Purchase" at bounding box center [748, 289] width 146 height 29
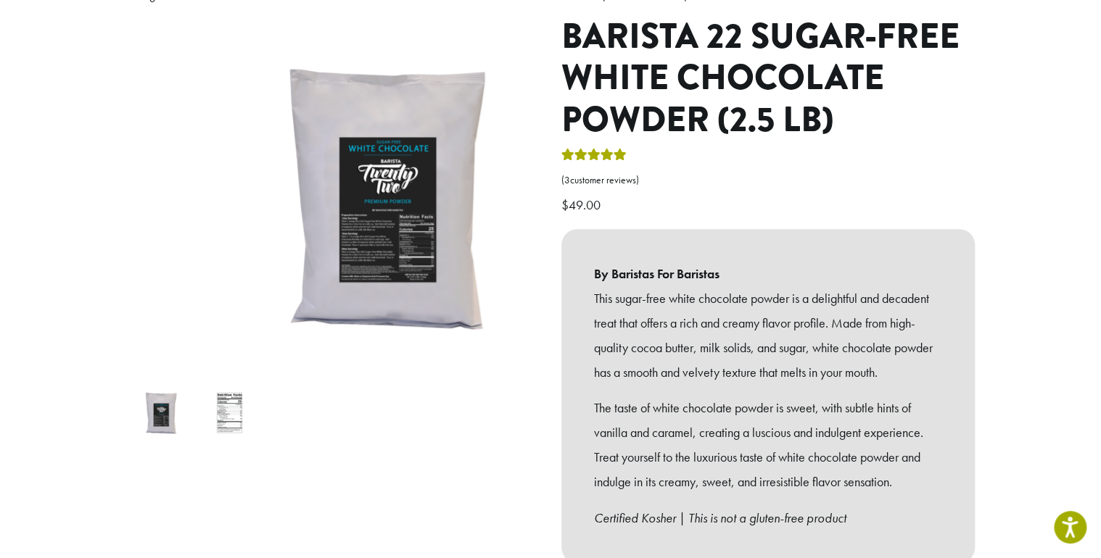
scroll to position [0, 0]
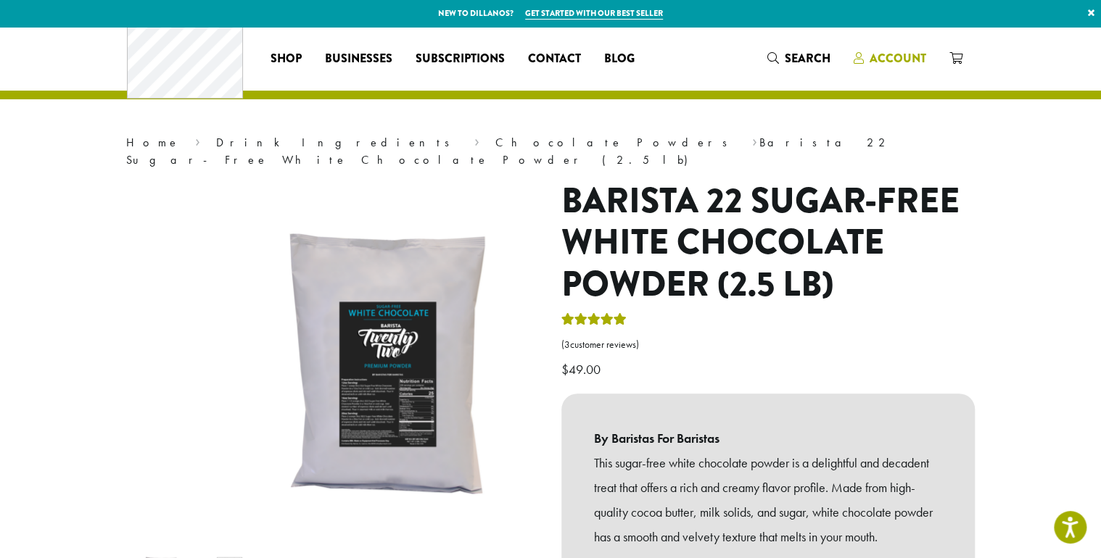
click at [926, 64] on span "Account" at bounding box center [897, 58] width 57 height 17
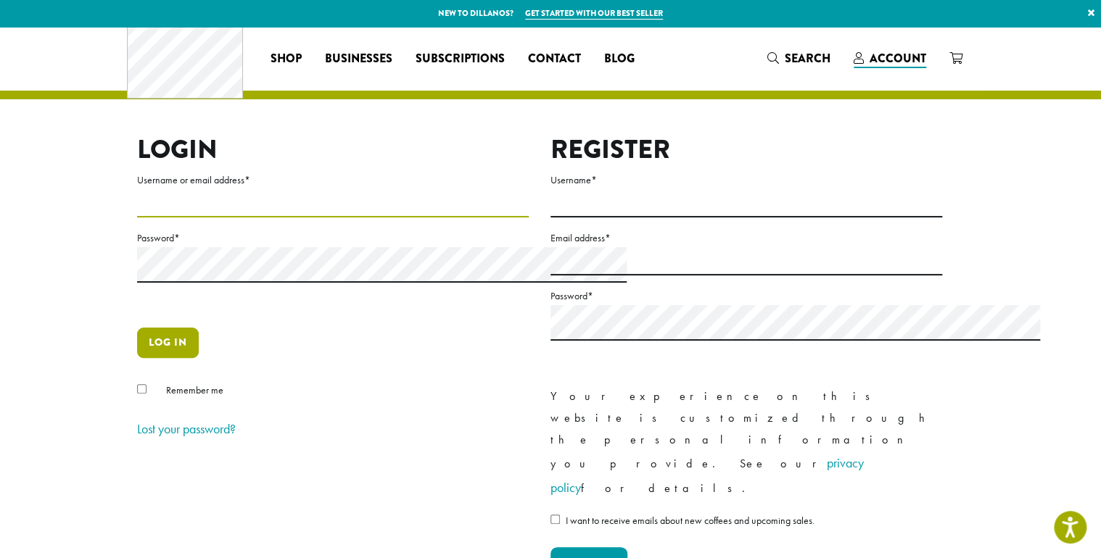
type input "**********"
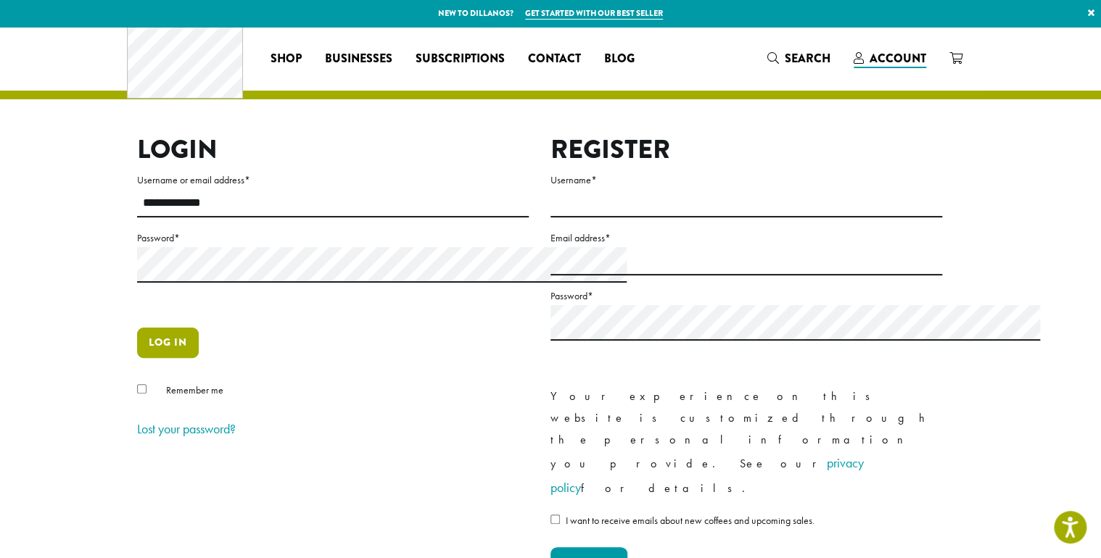
click at [137, 358] on button "Log in" at bounding box center [168, 343] width 62 height 30
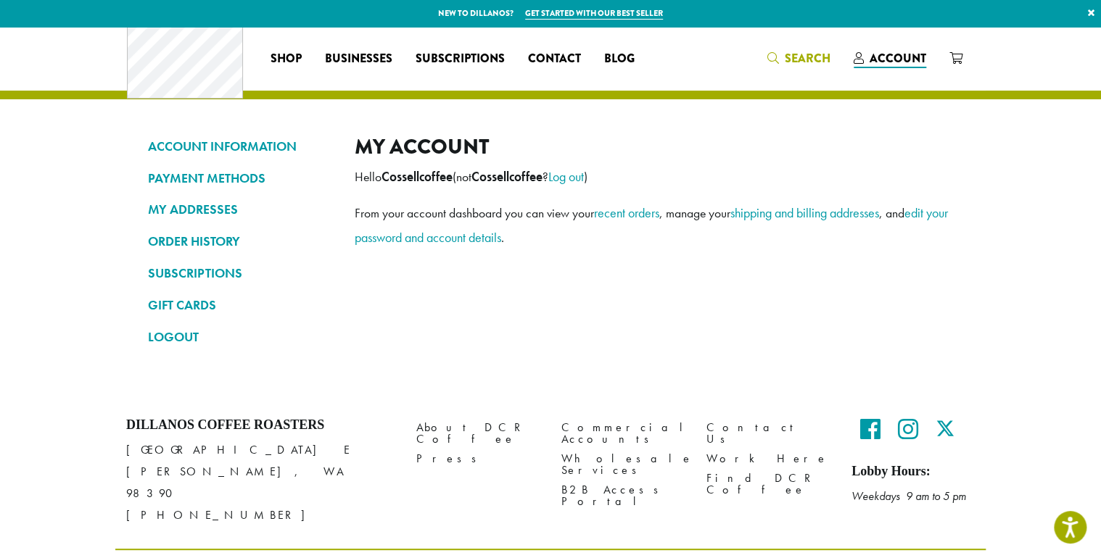
click at [830, 64] on span "Search" at bounding box center [808, 58] width 46 height 17
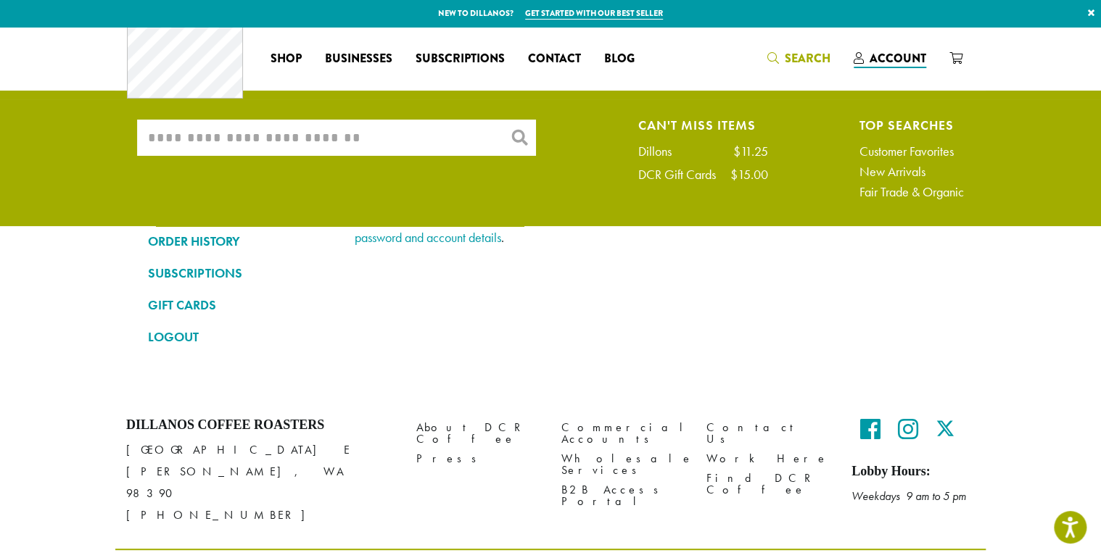
click at [328, 148] on input "What are you searching for?" at bounding box center [336, 138] width 399 height 36
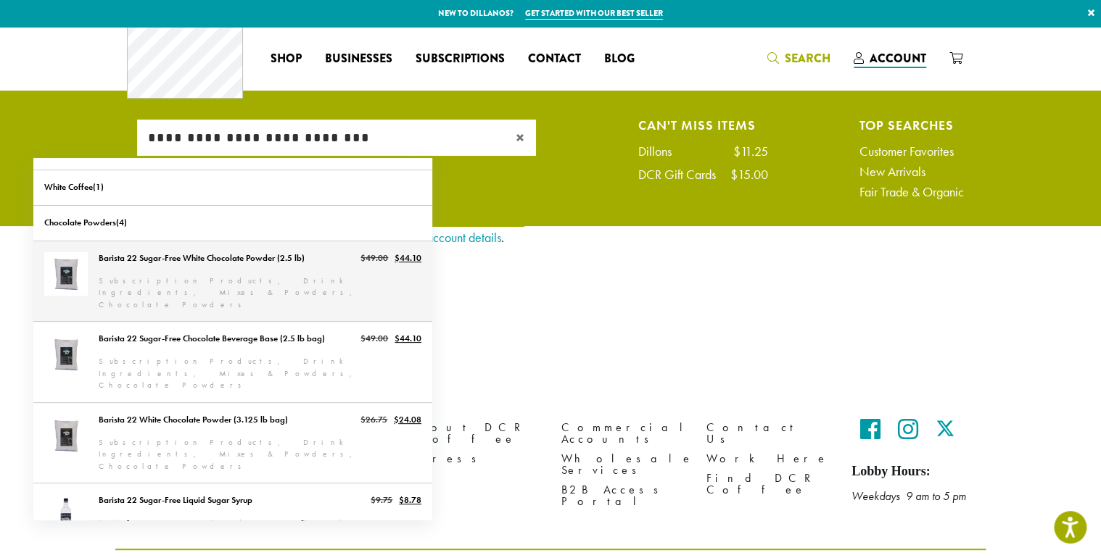
type input "**********"
click at [267, 265] on link "Barista 22 Sugar-Free White Chocolate Powder (2.5 lb)" at bounding box center [232, 281] width 399 height 80
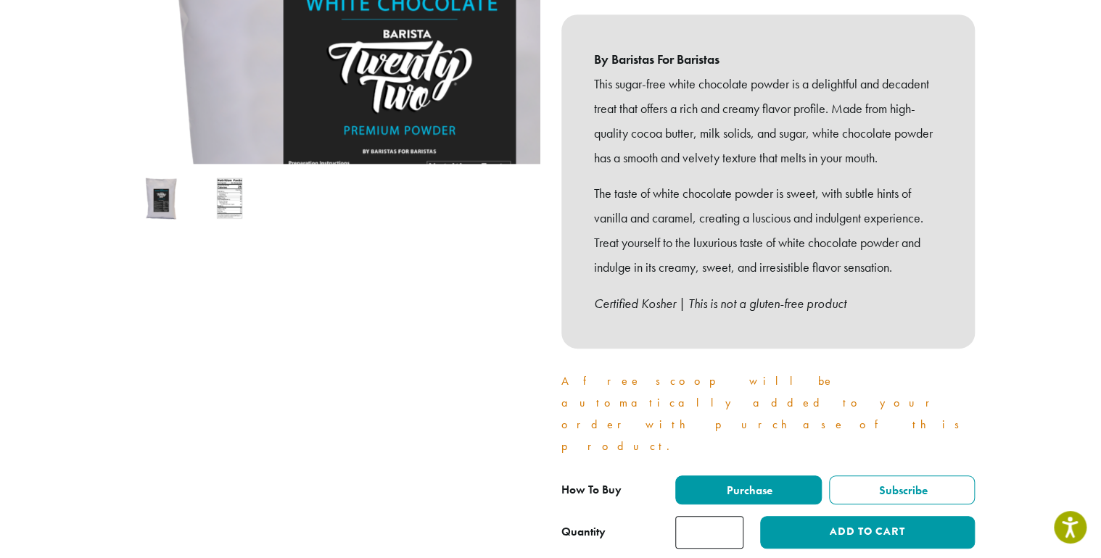
scroll to position [386, 0]
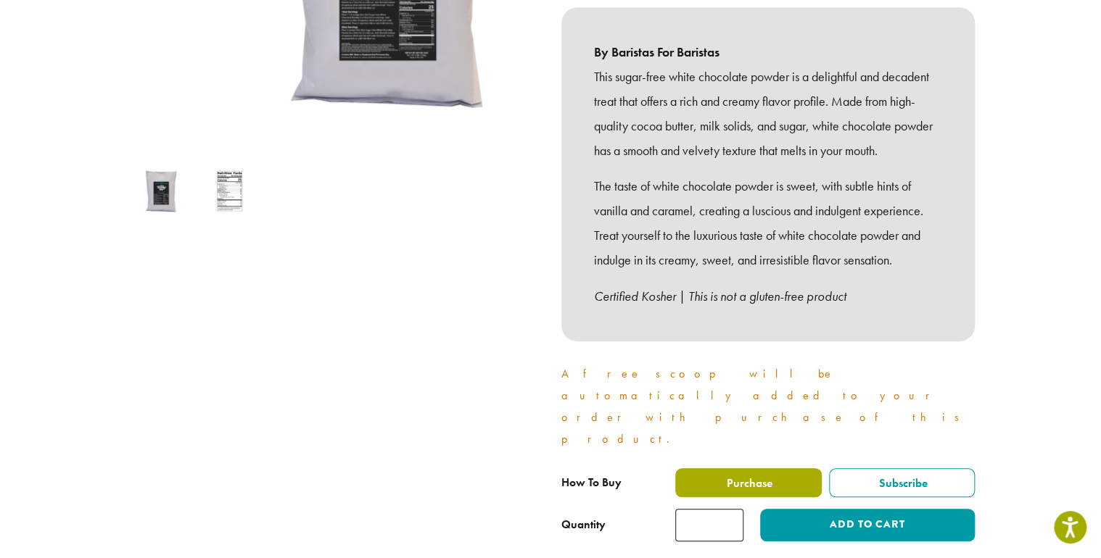
click at [757, 476] on span "Purchase" at bounding box center [748, 483] width 48 height 15
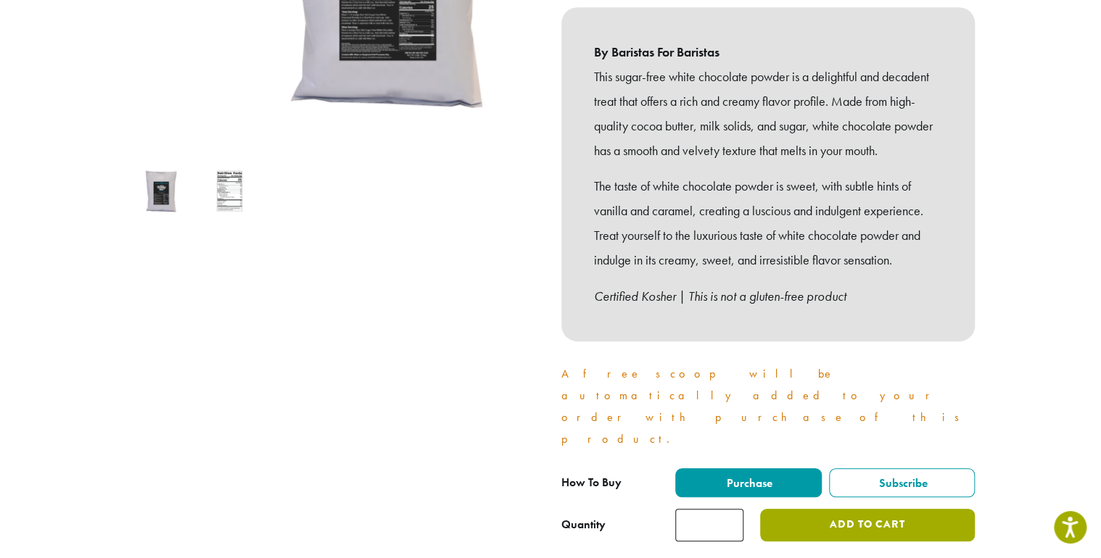
click at [929, 509] on button "Add to cart" at bounding box center [867, 525] width 215 height 33
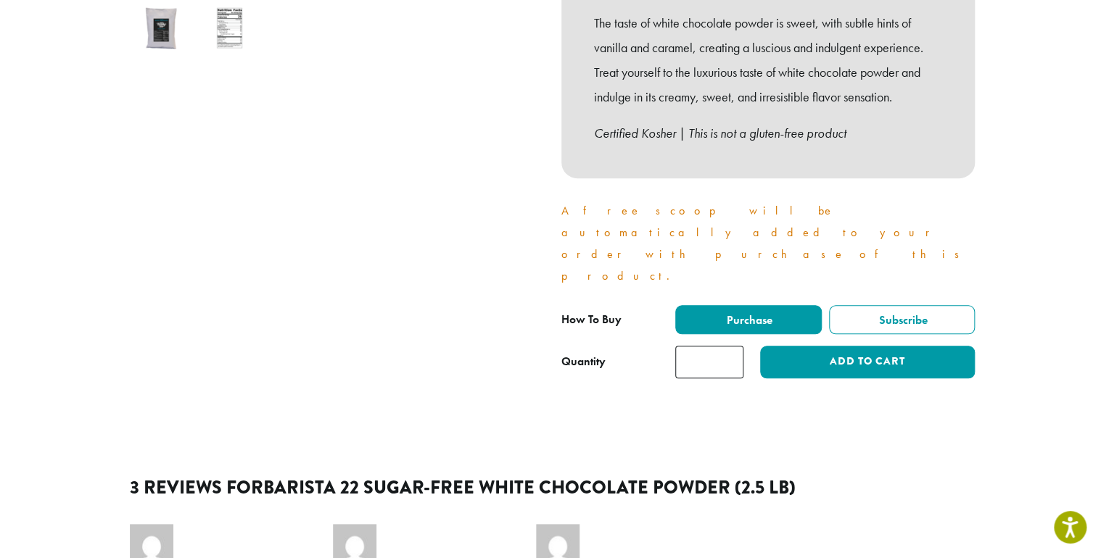
scroll to position [580, 0]
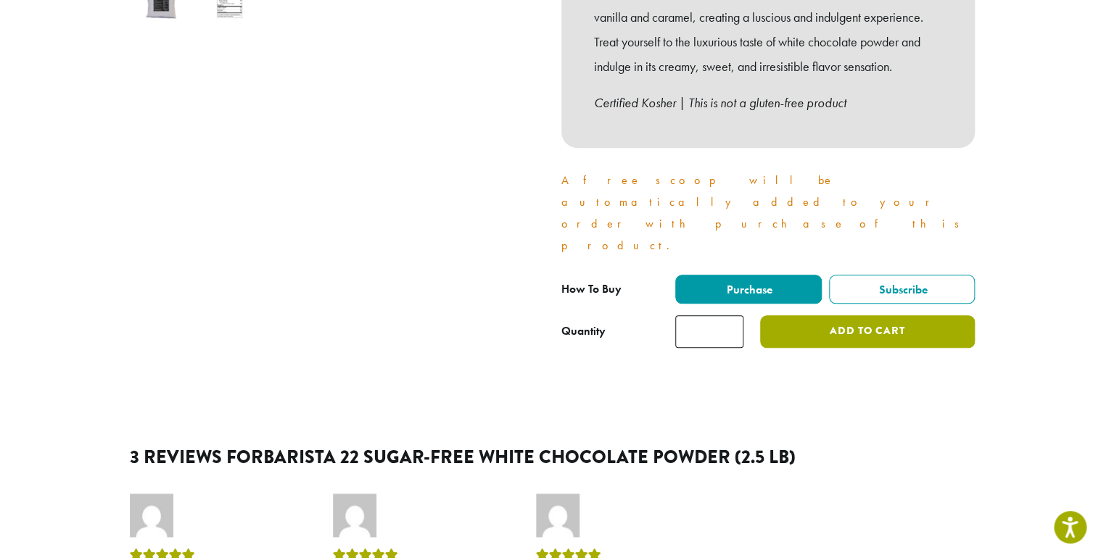
click at [914, 315] on button "Add to cart" at bounding box center [867, 331] width 215 height 33
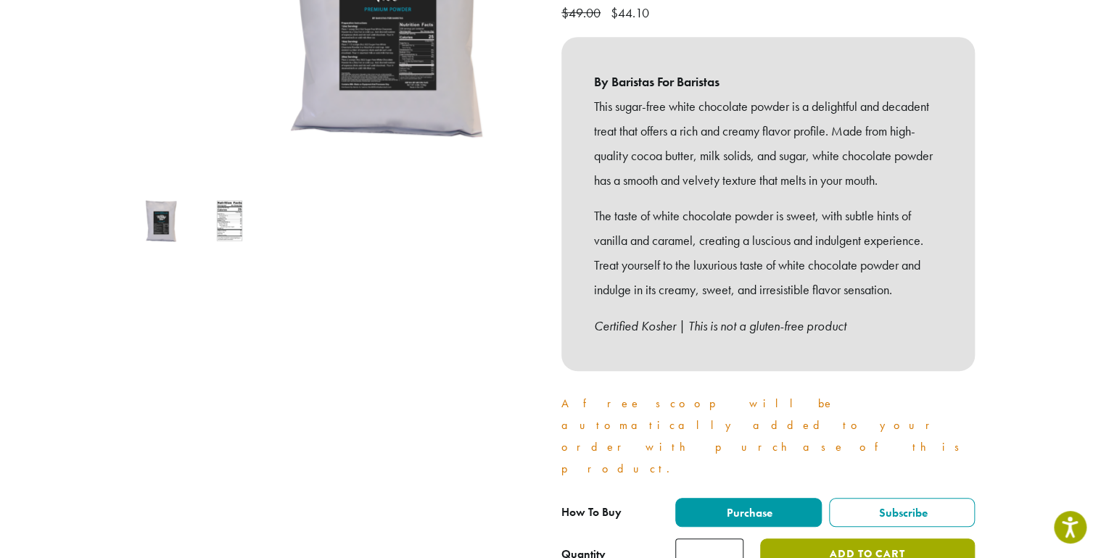
scroll to position [0, 0]
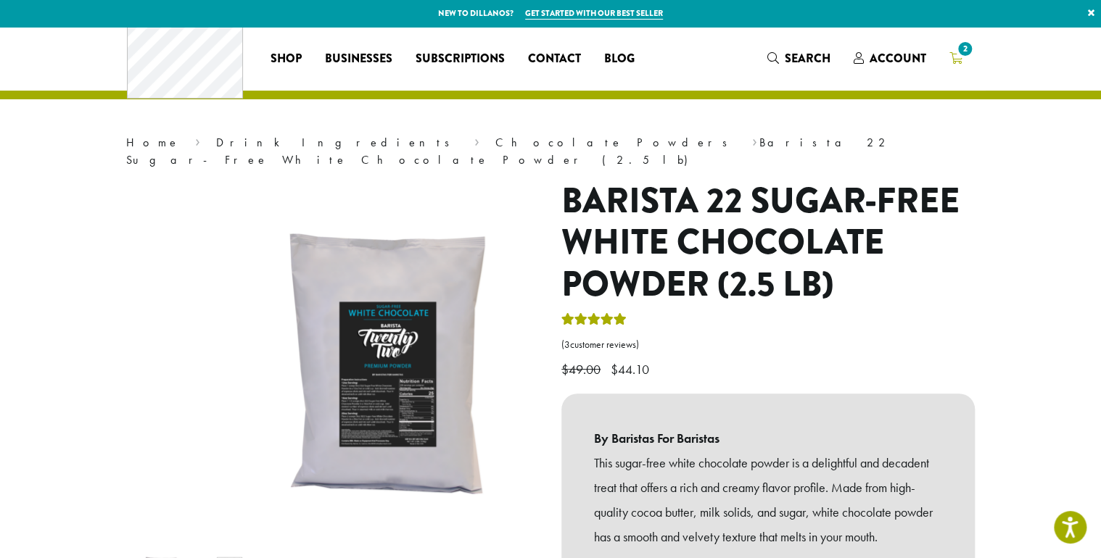
click at [974, 54] on span "2" at bounding box center [965, 49] width 20 height 20
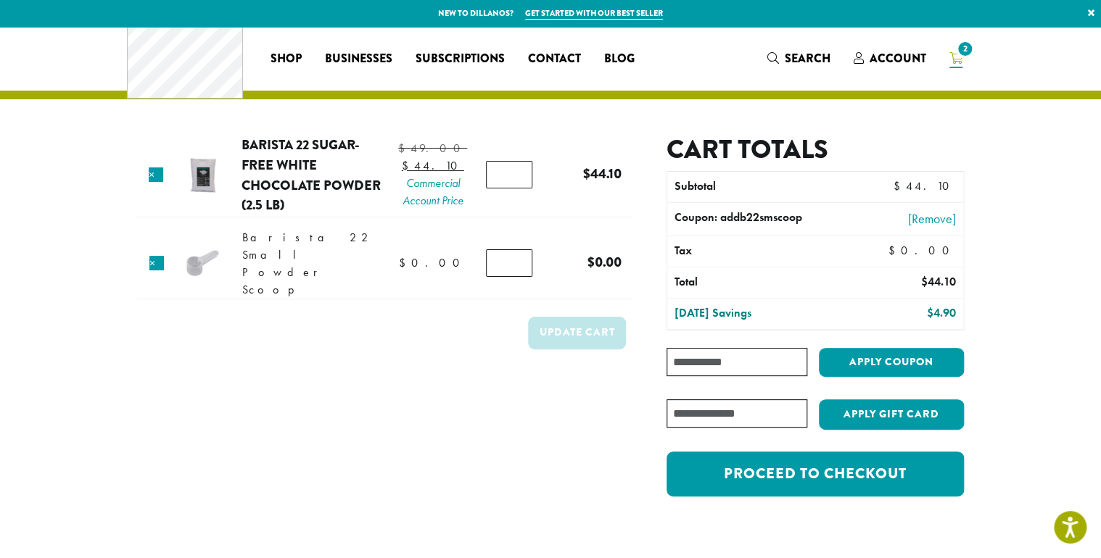
click at [787, 376] on input "Coupon:" at bounding box center [736, 362] width 141 height 28
type input "********"
click at [819, 348] on button "Apply coupon" at bounding box center [891, 363] width 145 height 30
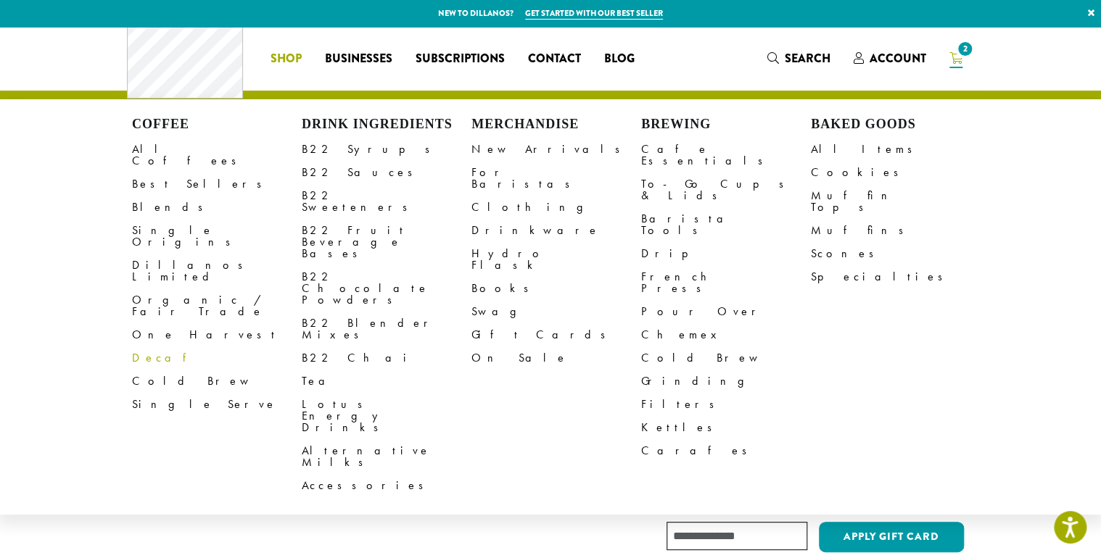
click at [132, 364] on link "Decaf" at bounding box center [217, 358] width 170 height 23
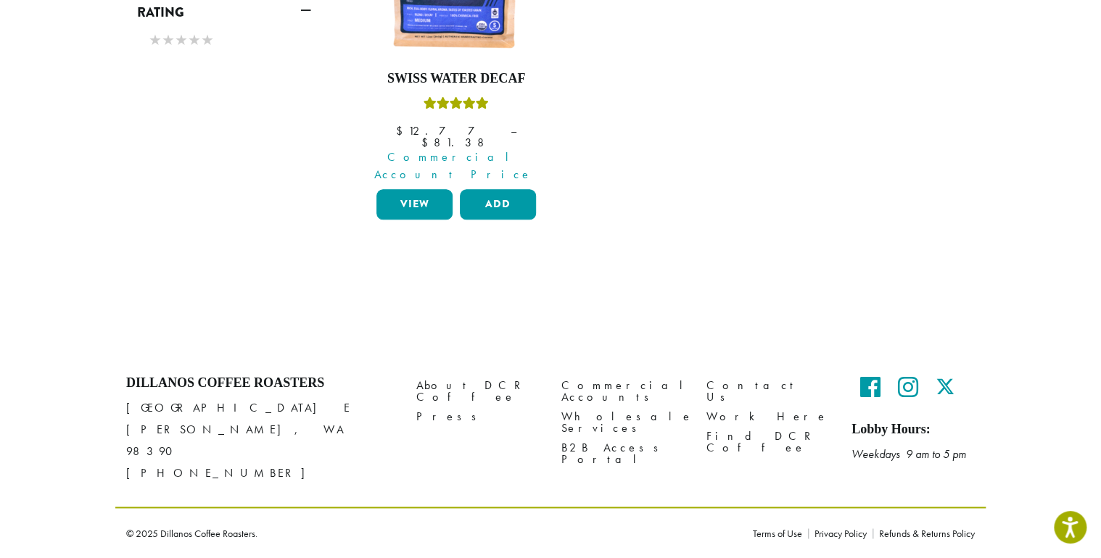
scroll to position [580, 0]
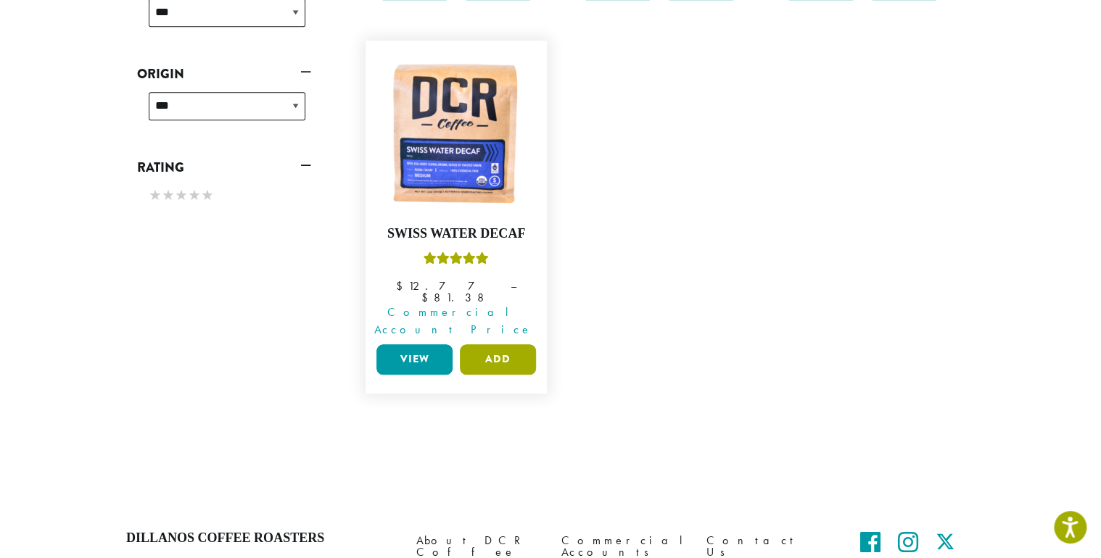
click at [490, 375] on button "Add" at bounding box center [498, 359] width 76 height 30
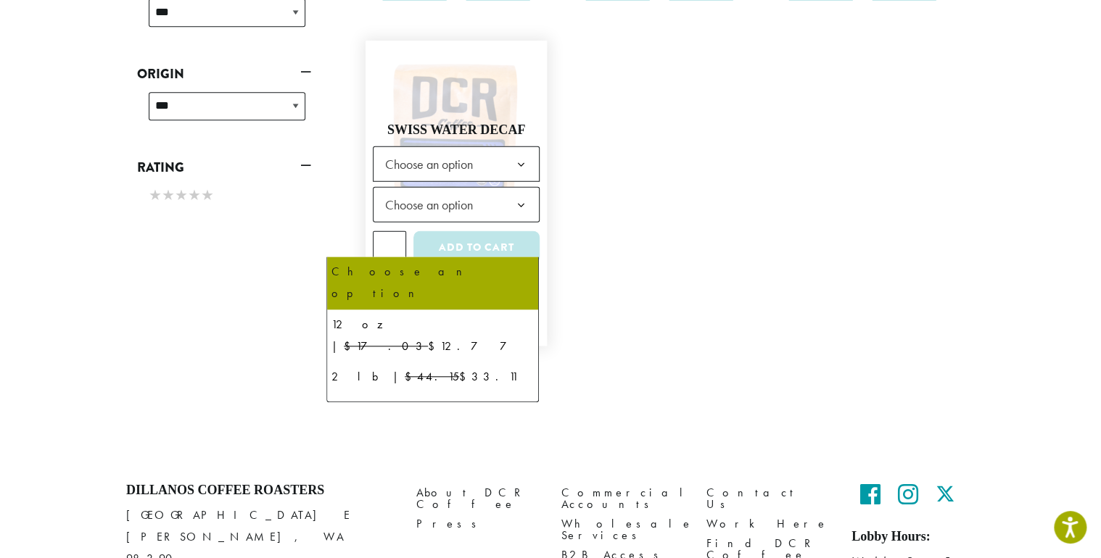
click at [522, 183] on b at bounding box center [521, 165] width 36 height 36
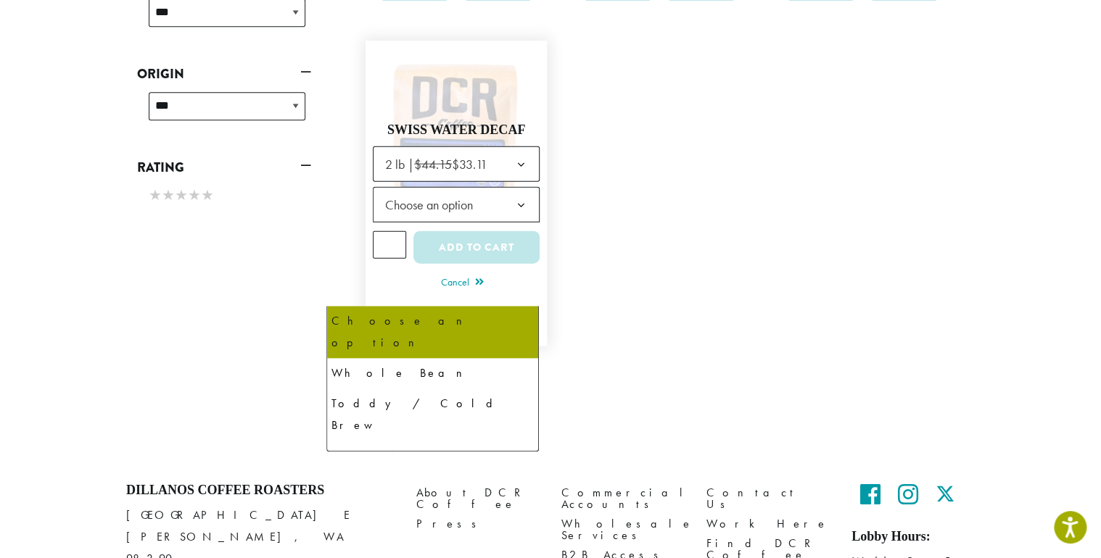
click at [522, 223] on b at bounding box center [521, 206] width 36 height 36
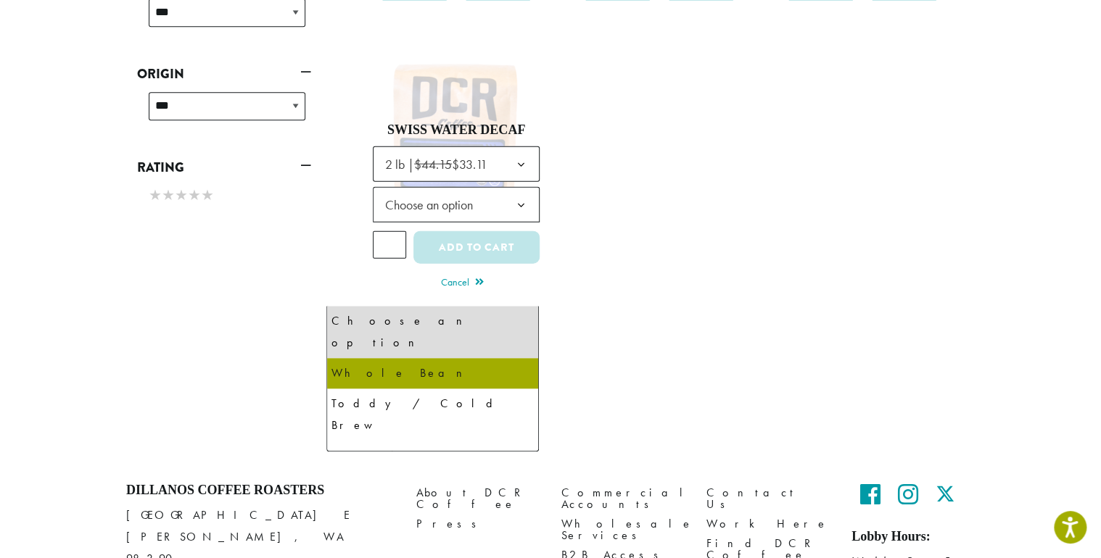
select select "**********"
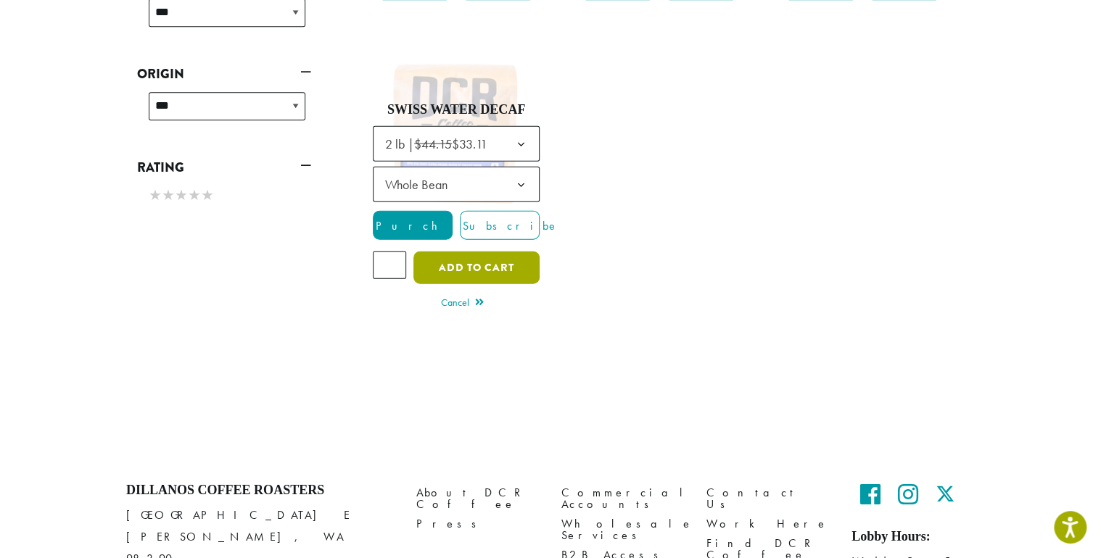
click at [468, 284] on button "Add to cart" at bounding box center [476, 268] width 126 height 33
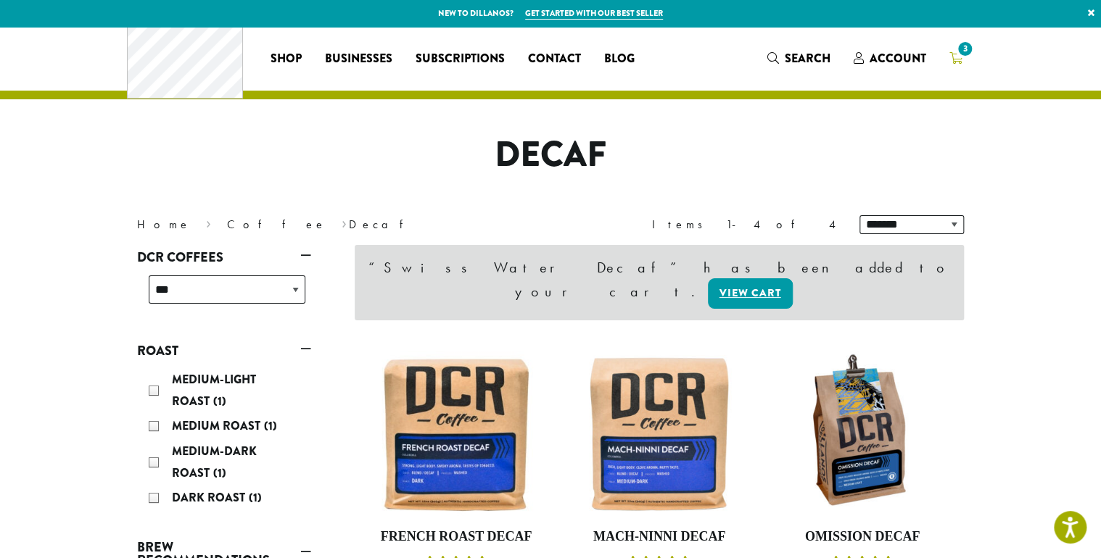
click at [974, 59] on span "3" at bounding box center [965, 49] width 20 height 20
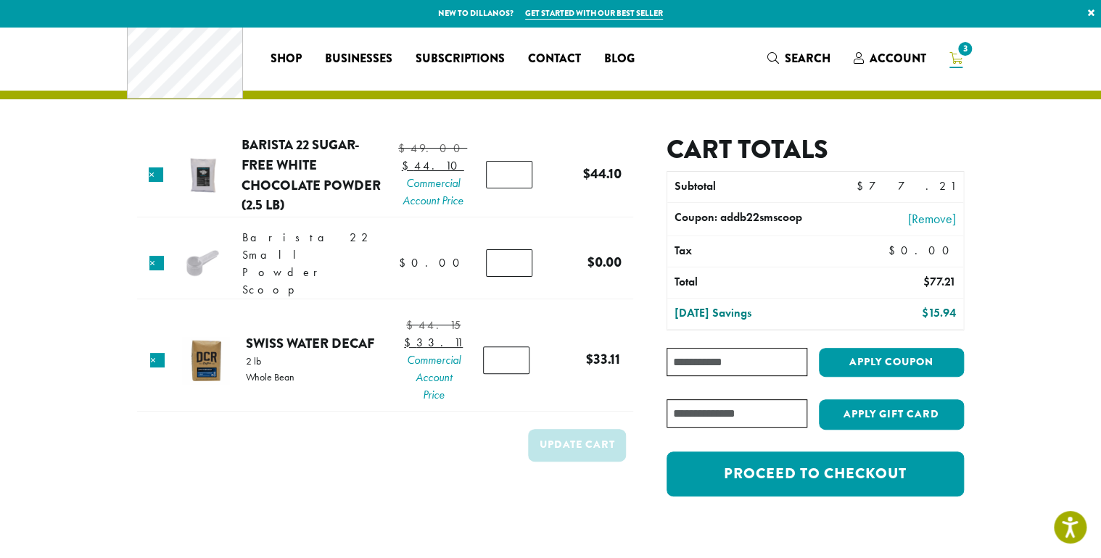
click at [798, 376] on input "Coupon:" at bounding box center [736, 362] width 141 height 28
type input "********"
click at [819, 348] on button "Apply coupon" at bounding box center [891, 363] width 145 height 30
click at [957, 378] on button "Apply coupon" at bounding box center [891, 363] width 145 height 30
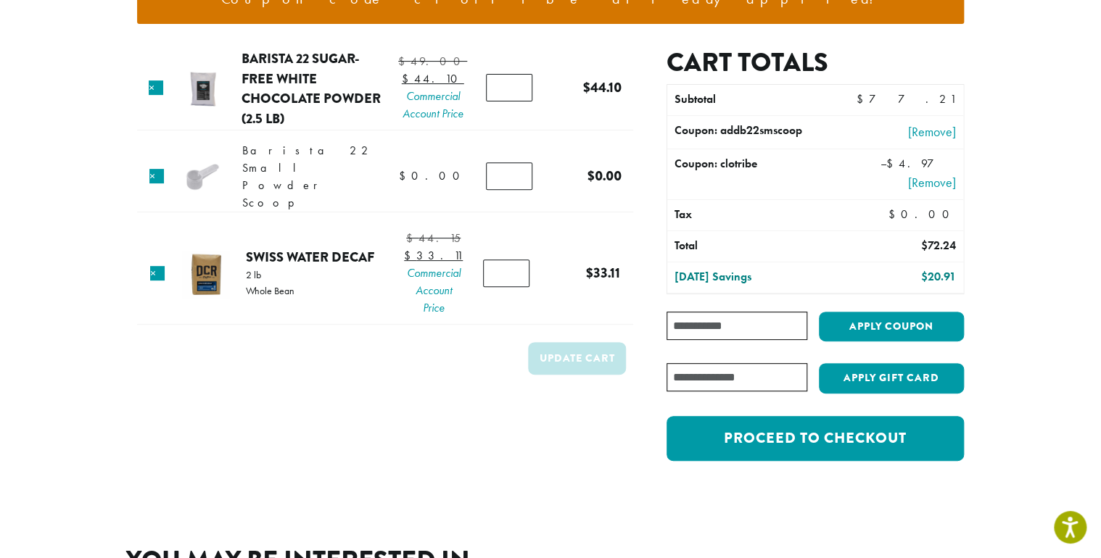
scroll to position [193, 0]
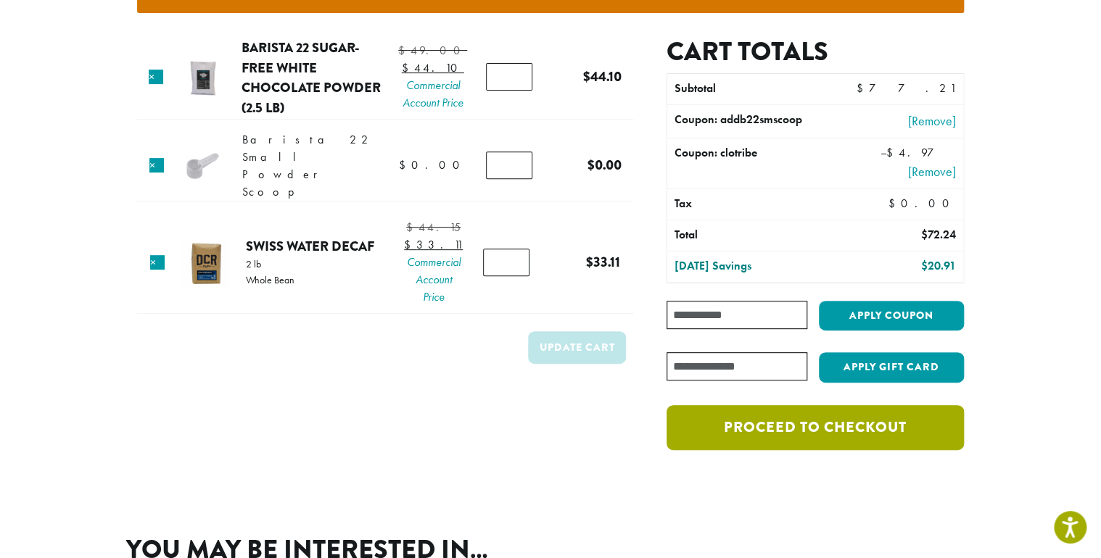
click at [879, 450] on link "Proceed to checkout" at bounding box center [814, 427] width 297 height 45
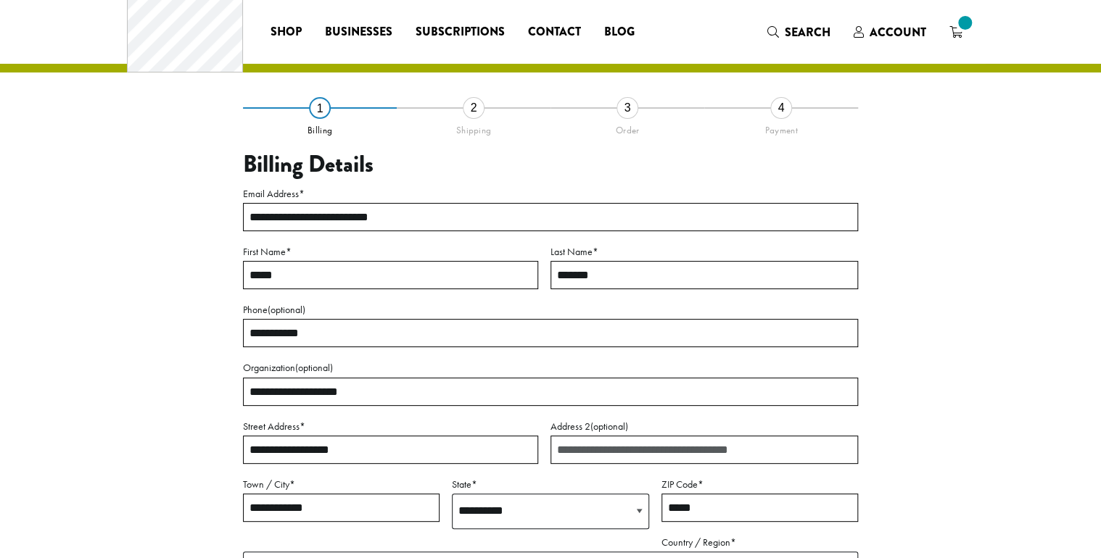
select select "**"
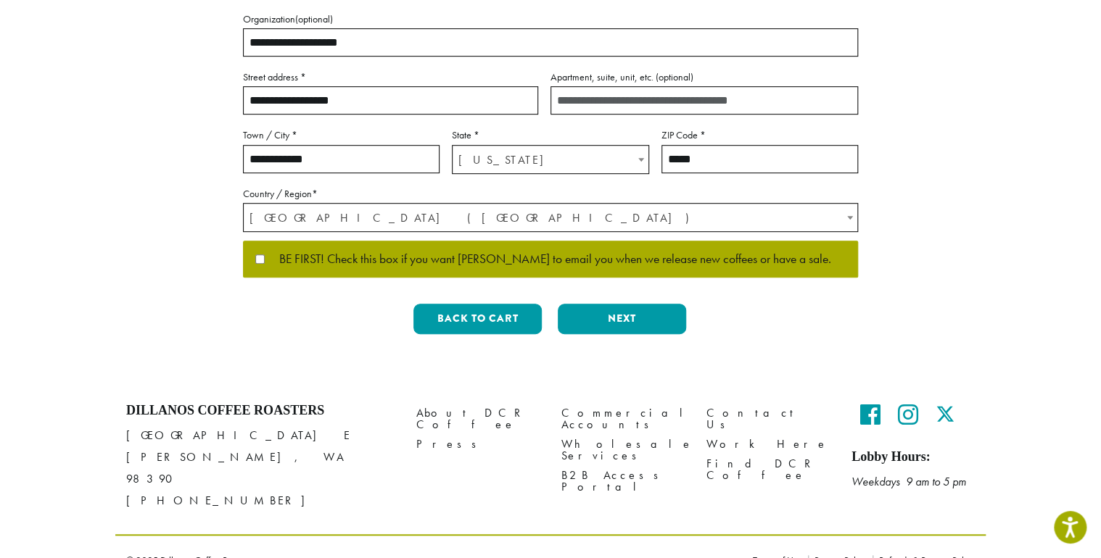
scroll to position [386, 0]
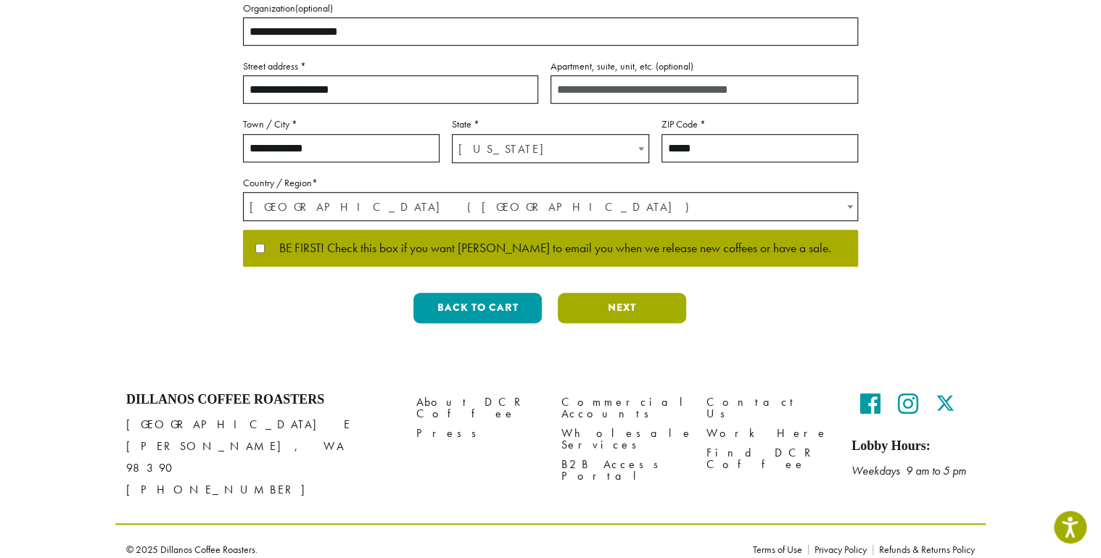
click at [648, 323] on button "Next" at bounding box center [622, 308] width 128 height 30
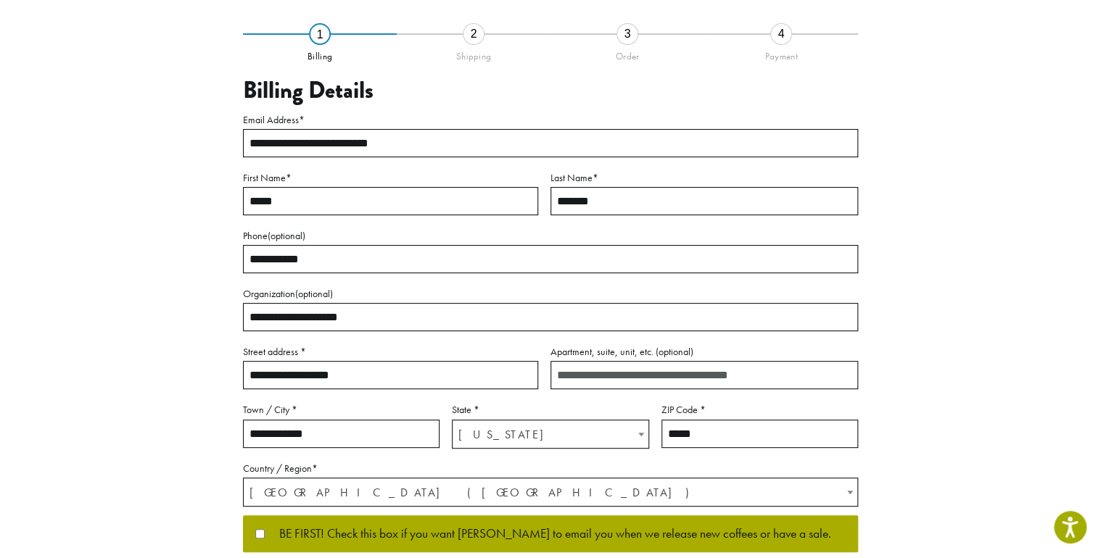
scroll to position [94, 0]
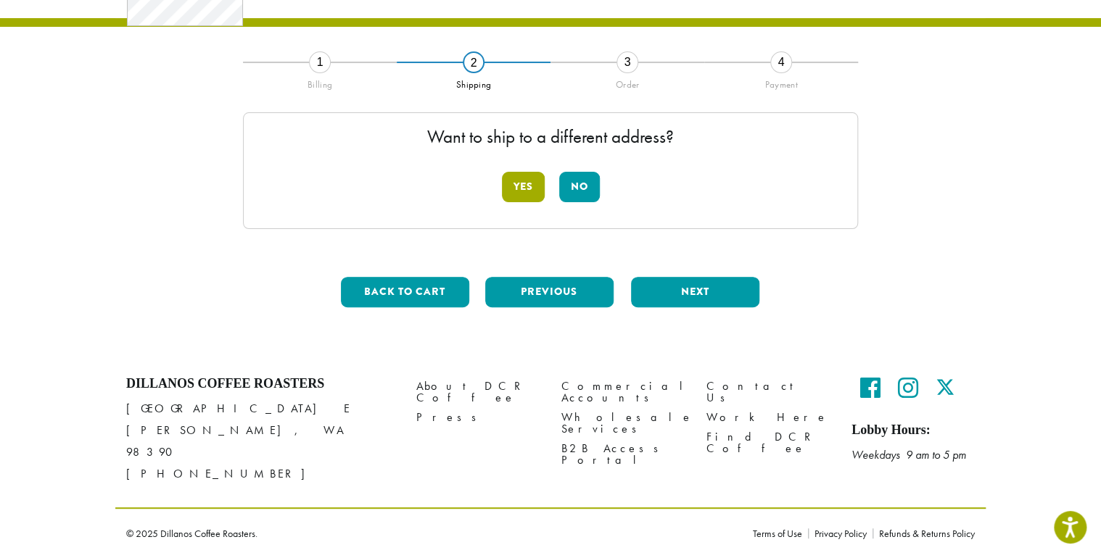
click at [528, 182] on button "Yes" at bounding box center [523, 187] width 43 height 30
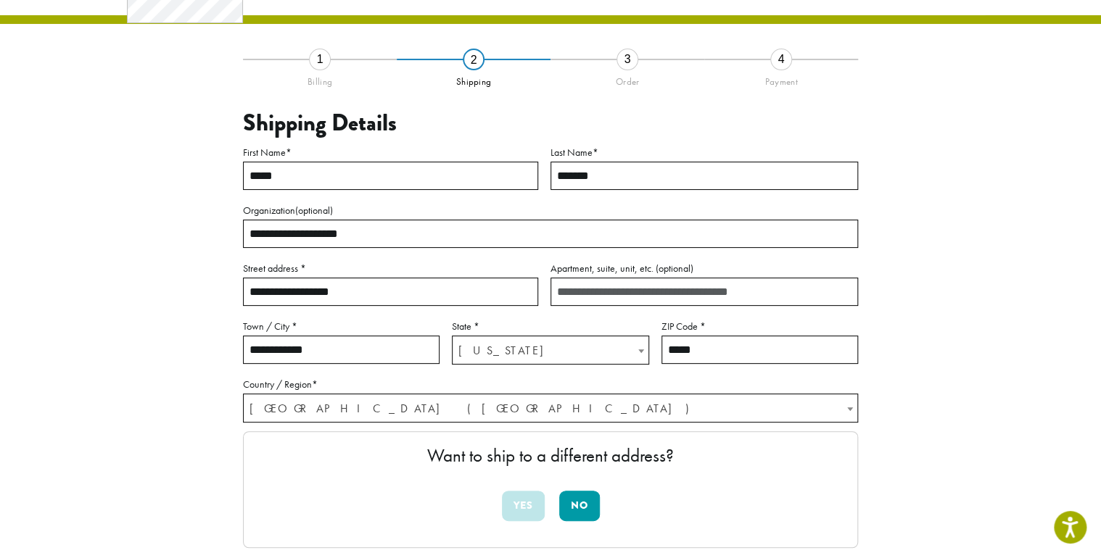
scroll to position [0, 0]
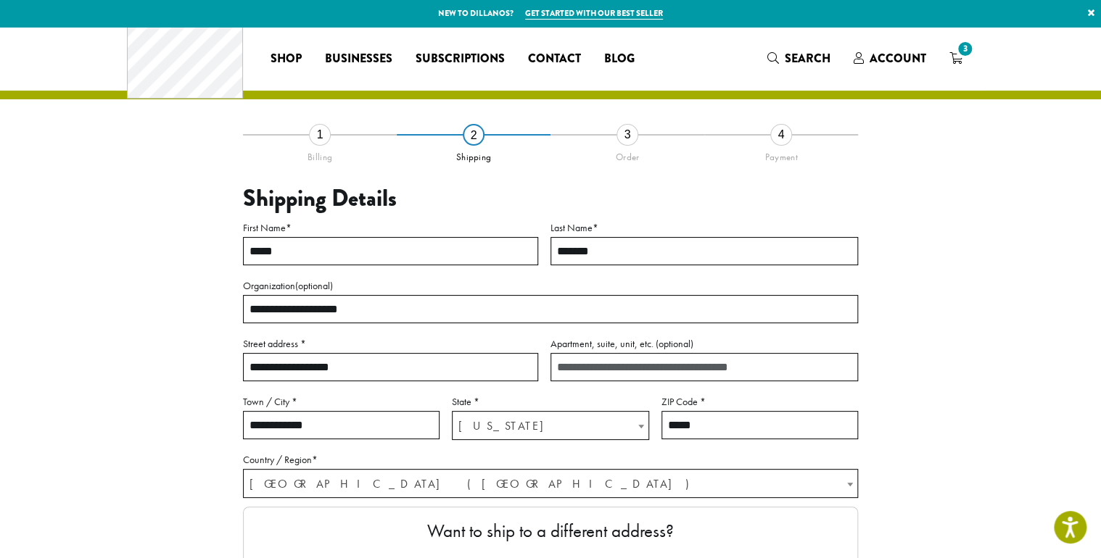
drag, startPoint x: 379, startPoint y: 428, endPoint x: 240, endPoint y: 420, distance: 139.4
click at [240, 420] on div "**********" at bounding box center [550, 424] width 827 height 580
type input "**********"
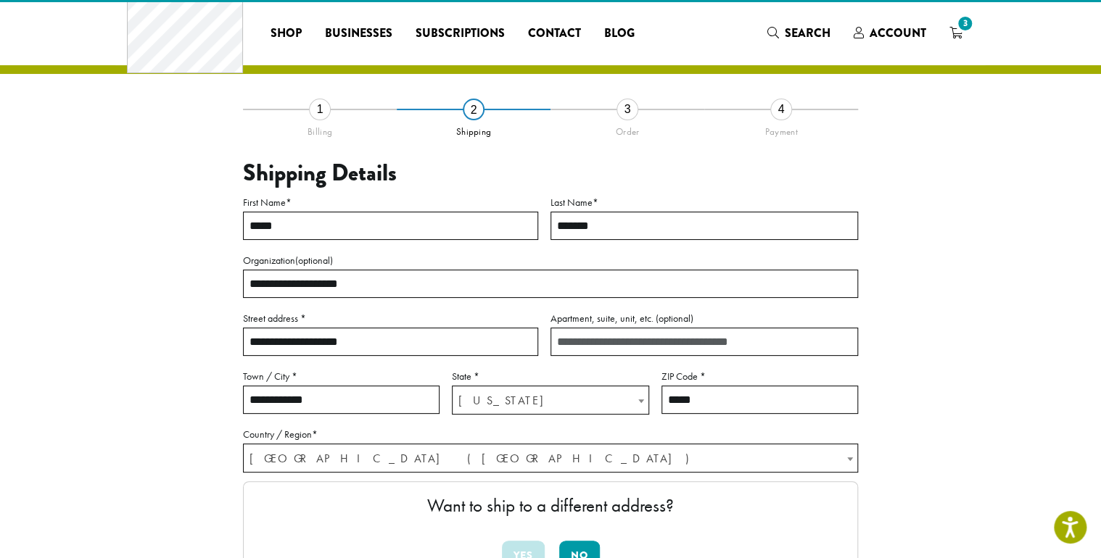
drag, startPoint x: 351, startPoint y: 470, endPoint x: 242, endPoint y: 465, distance: 108.9
click at [243, 414] on input "**********" at bounding box center [341, 400] width 196 height 28
type input "**********"
click at [707, 414] on input "*****" at bounding box center [759, 400] width 196 height 28
type input "*****"
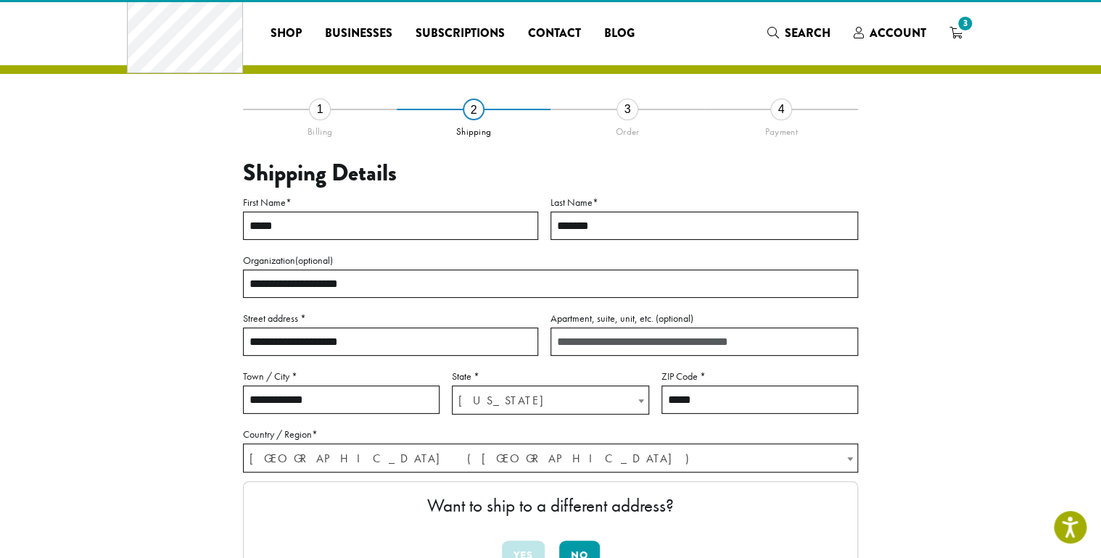
click at [964, 496] on div "**********" at bounding box center [550, 399] width 827 height 580
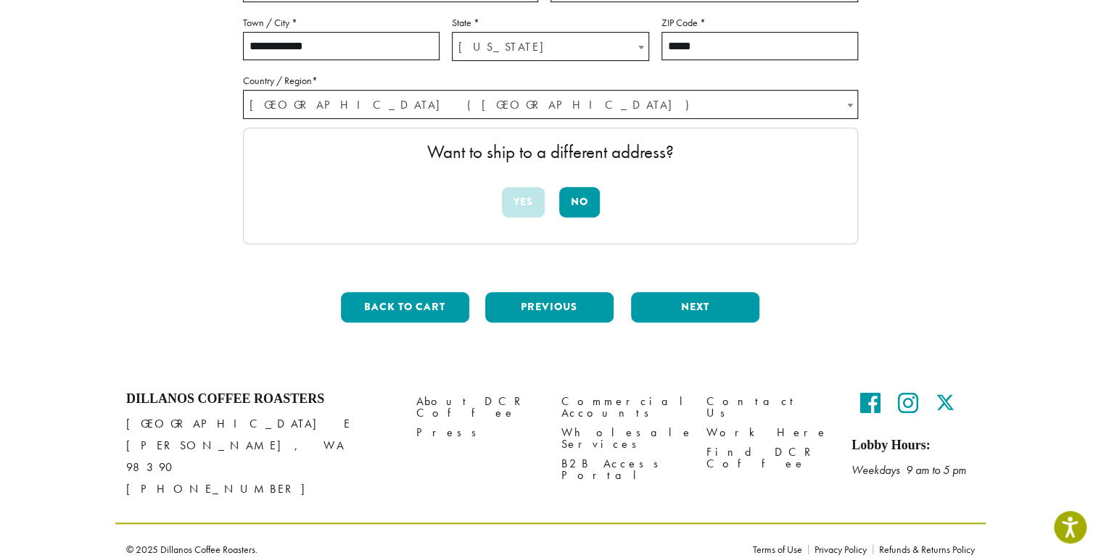
scroll to position [412, 0]
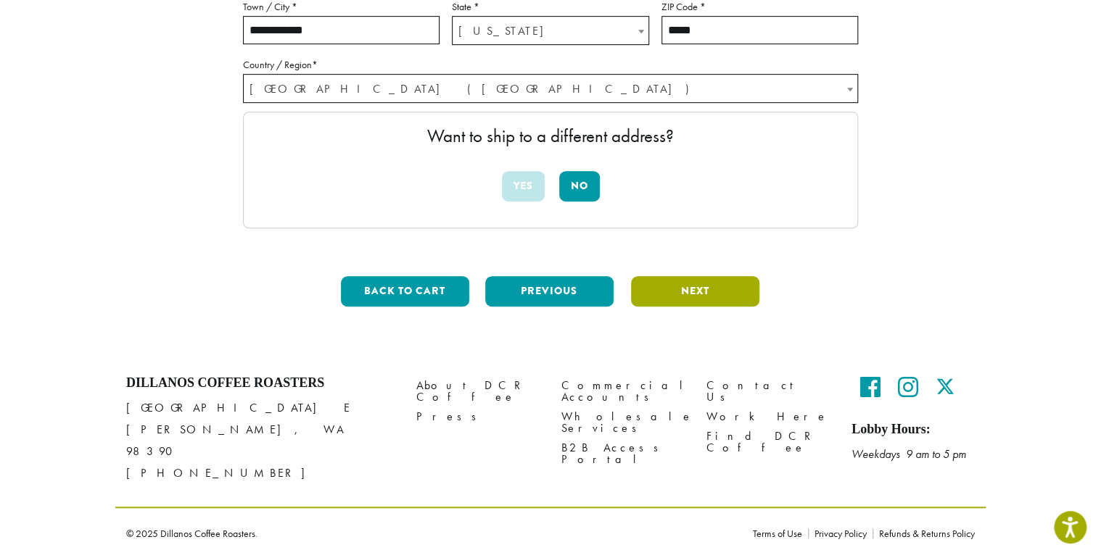
click at [734, 307] on button "Next" at bounding box center [695, 291] width 128 height 30
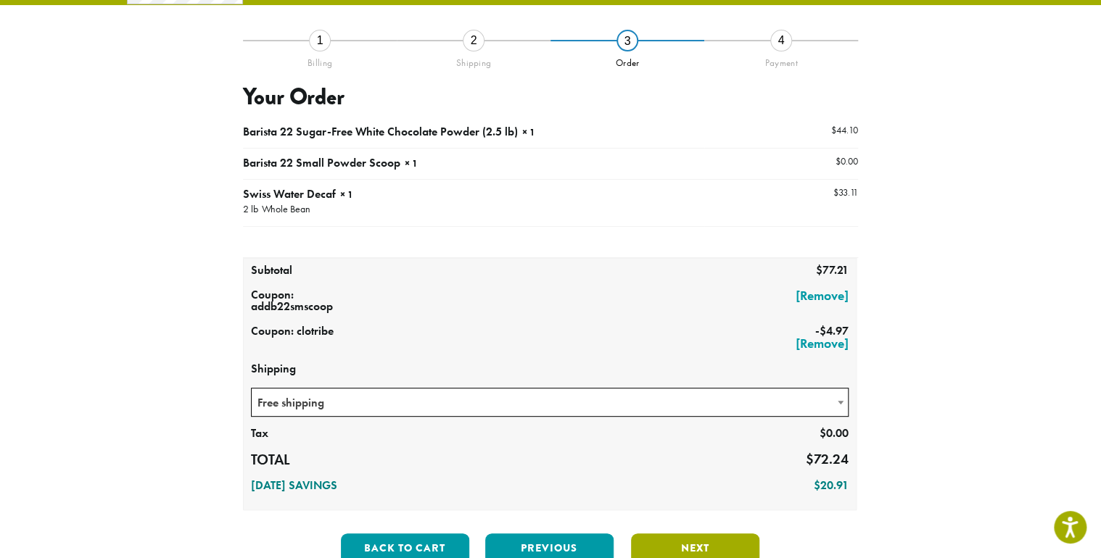
scroll to position [287, 0]
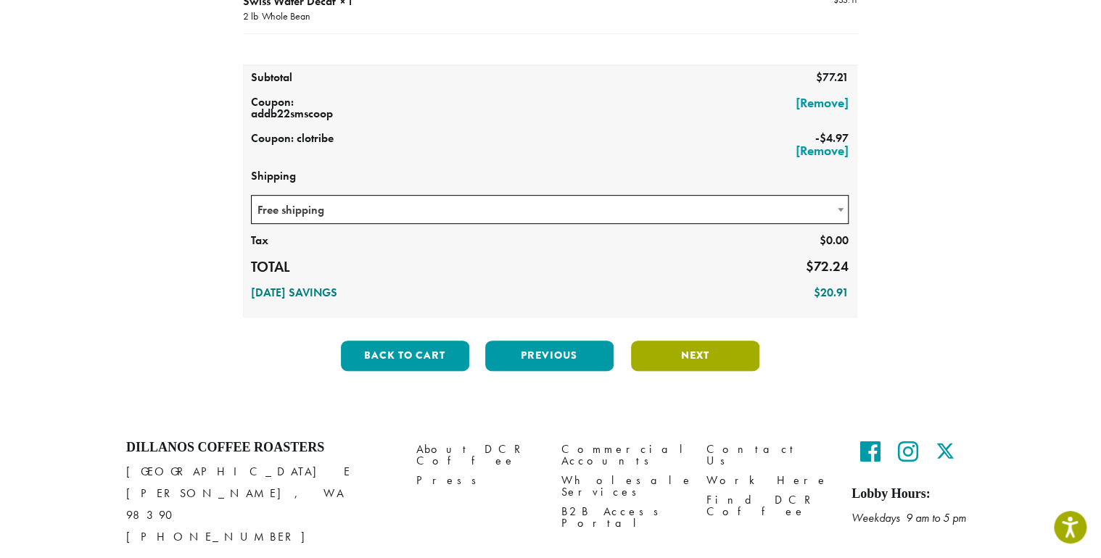
click at [719, 371] on button "Next" at bounding box center [695, 356] width 128 height 30
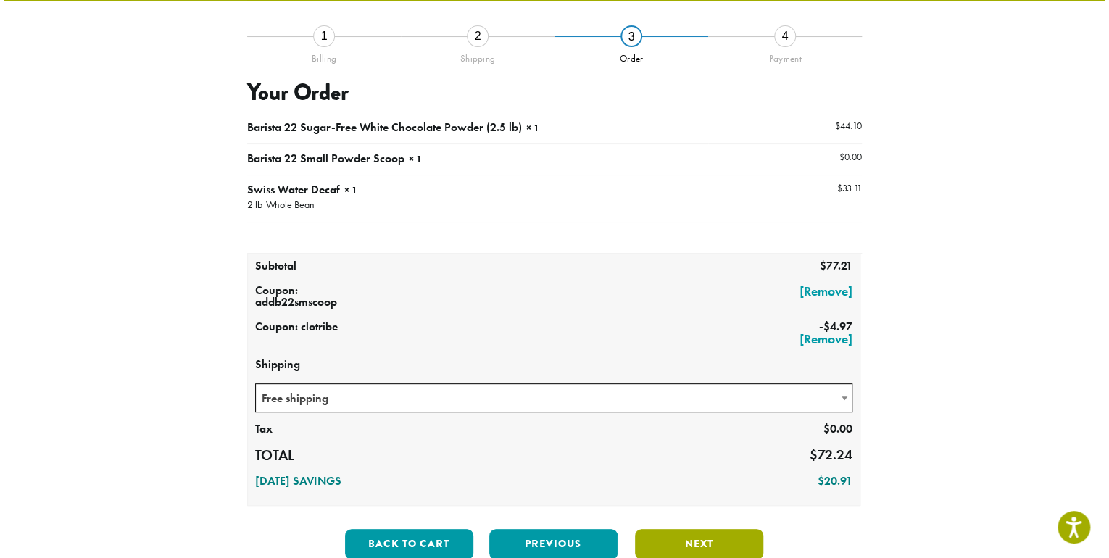
scroll to position [94, 0]
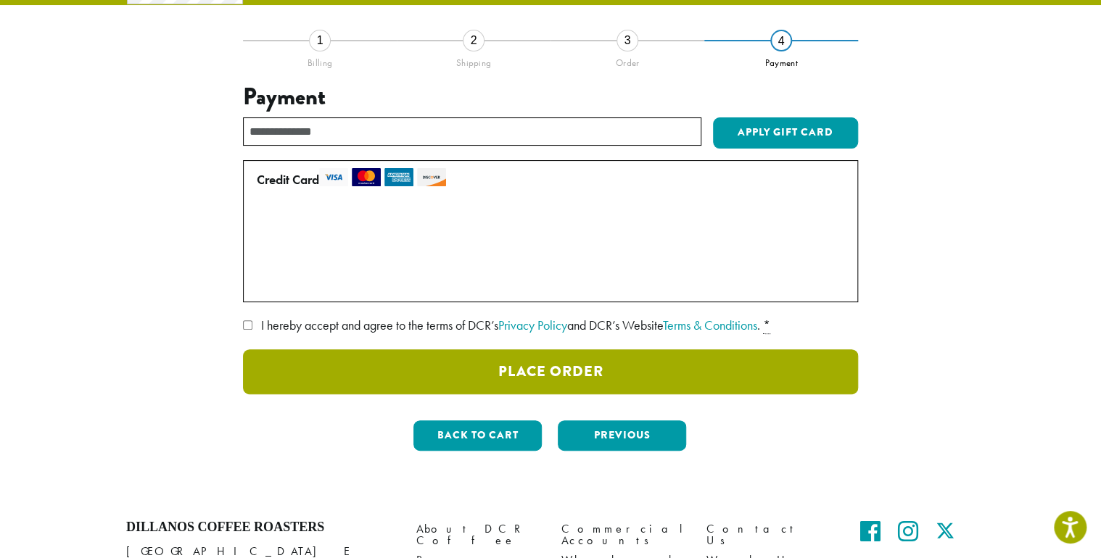
click at [624, 394] on button "Place Order" at bounding box center [550, 371] width 615 height 45
